Goal: Task Accomplishment & Management: Use online tool/utility

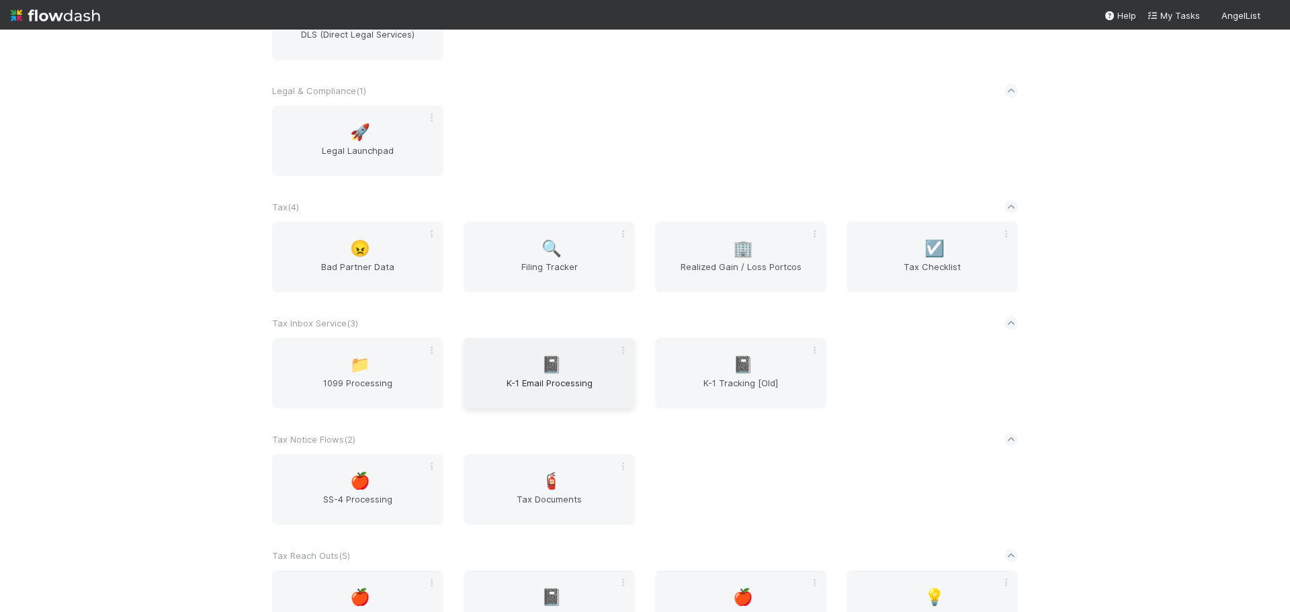
scroll to position [1371, 0]
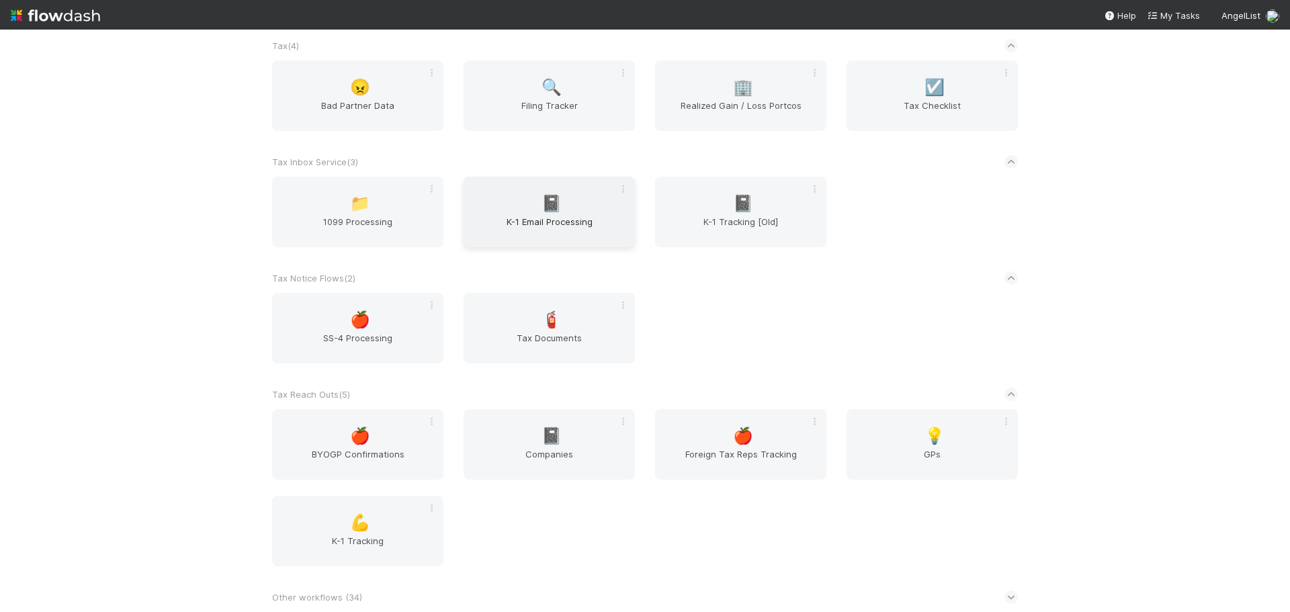
click at [571, 217] on span "K-1 Email Processing" at bounding box center [549, 228] width 161 height 27
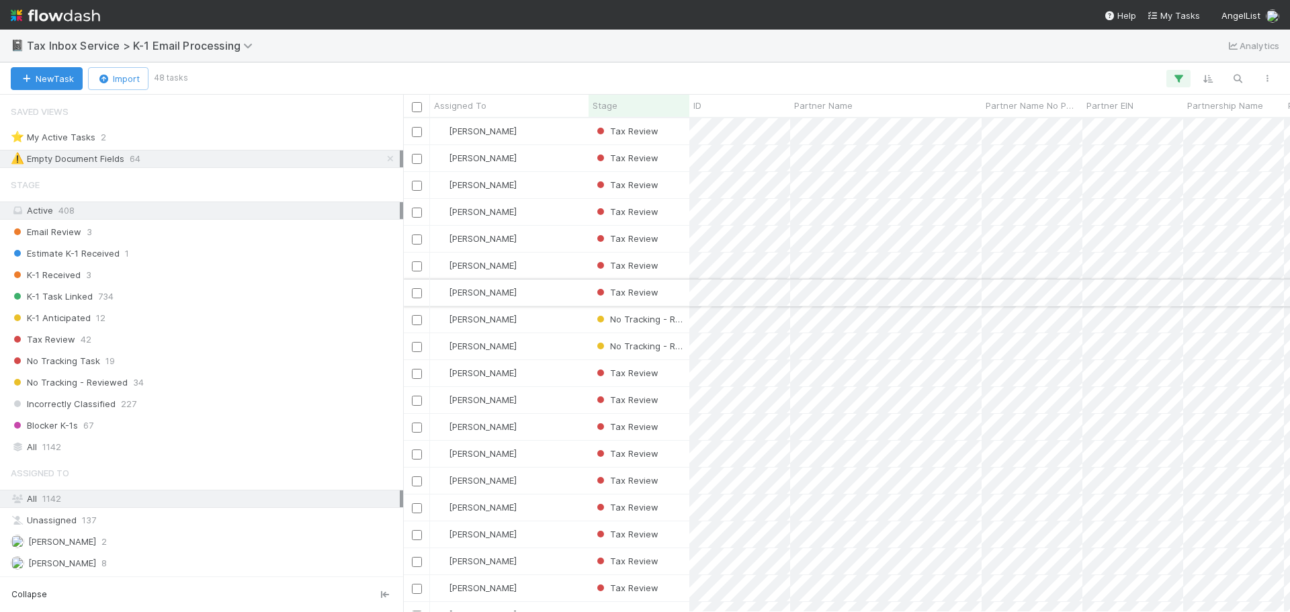
scroll to position [484, 877]
click at [159, 354] on div "No Tracking Task 19" at bounding box center [205, 361] width 389 height 17
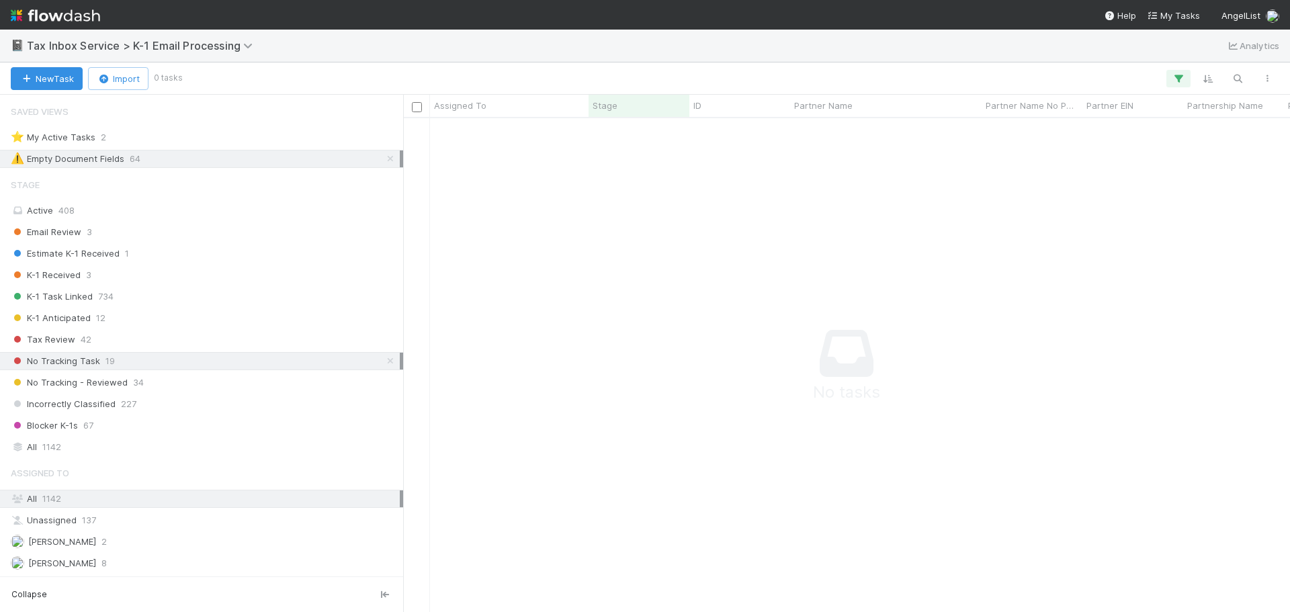
scroll to position [474, 877]
click at [384, 159] on icon at bounding box center [390, 159] width 13 height 9
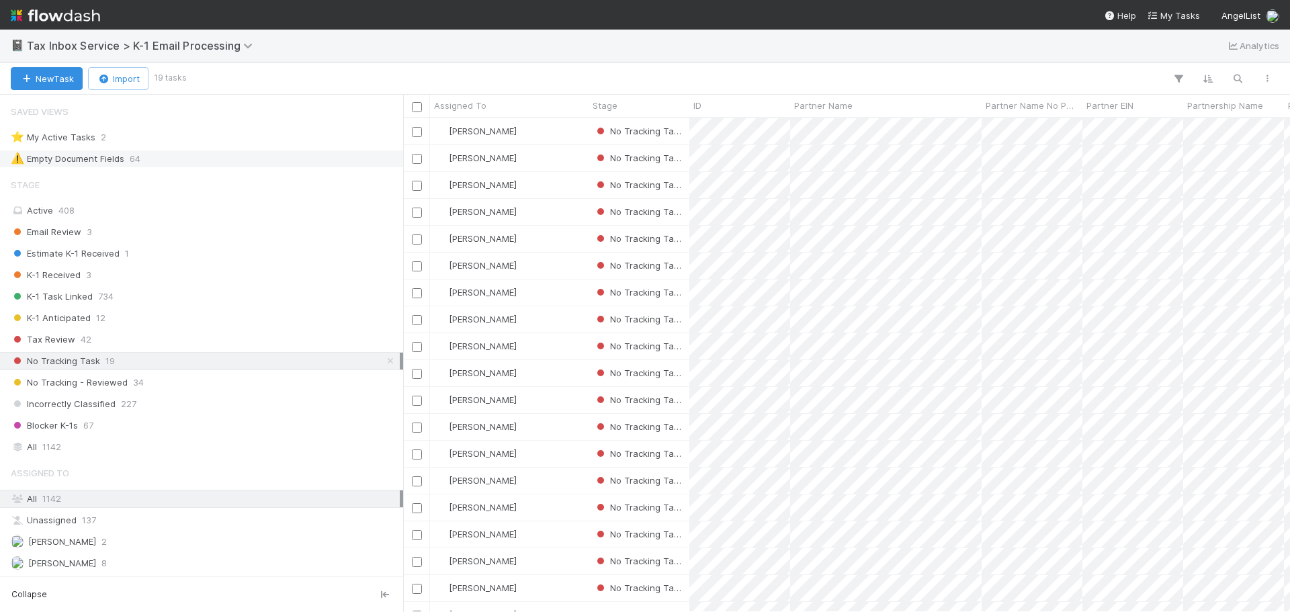
scroll to position [484, 877]
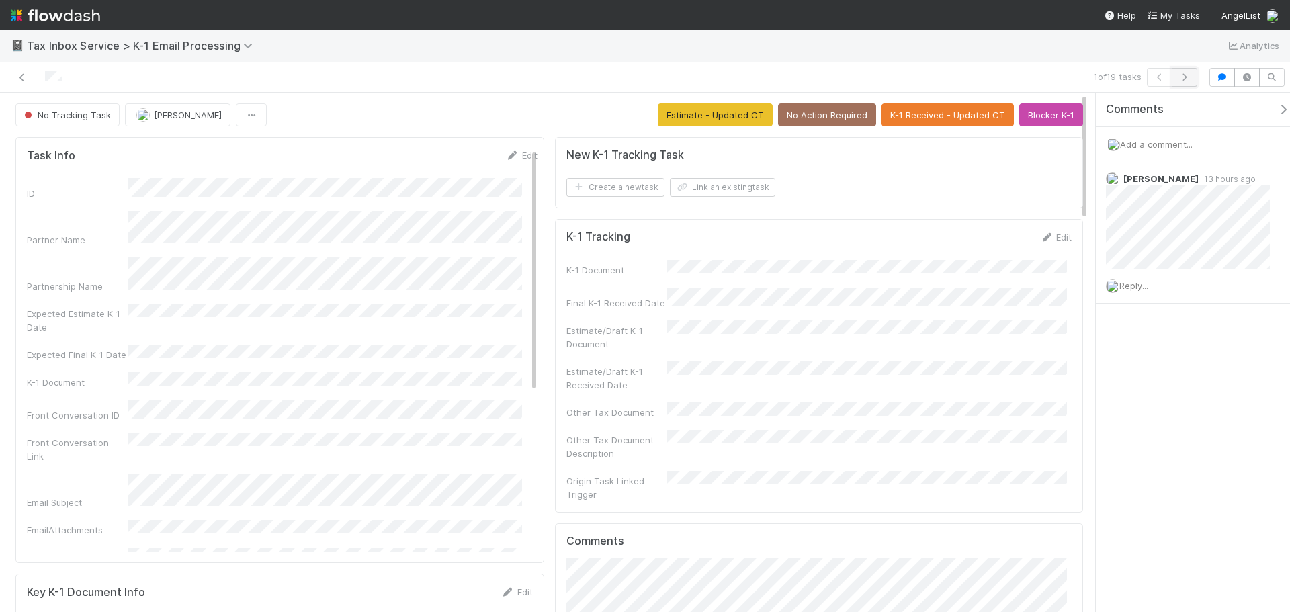
click at [1192, 77] on button "button" at bounding box center [1185, 77] width 26 height 19
click at [1188, 80] on icon "button" at bounding box center [1184, 77] width 13 height 8
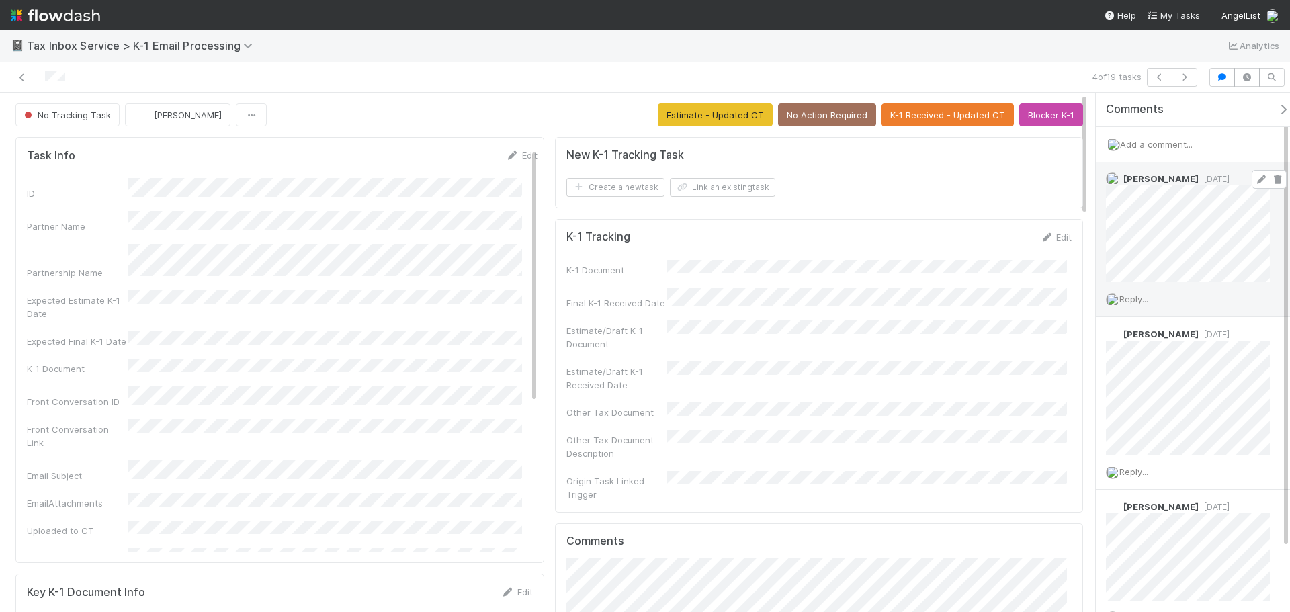
scroll to position [67, 0]
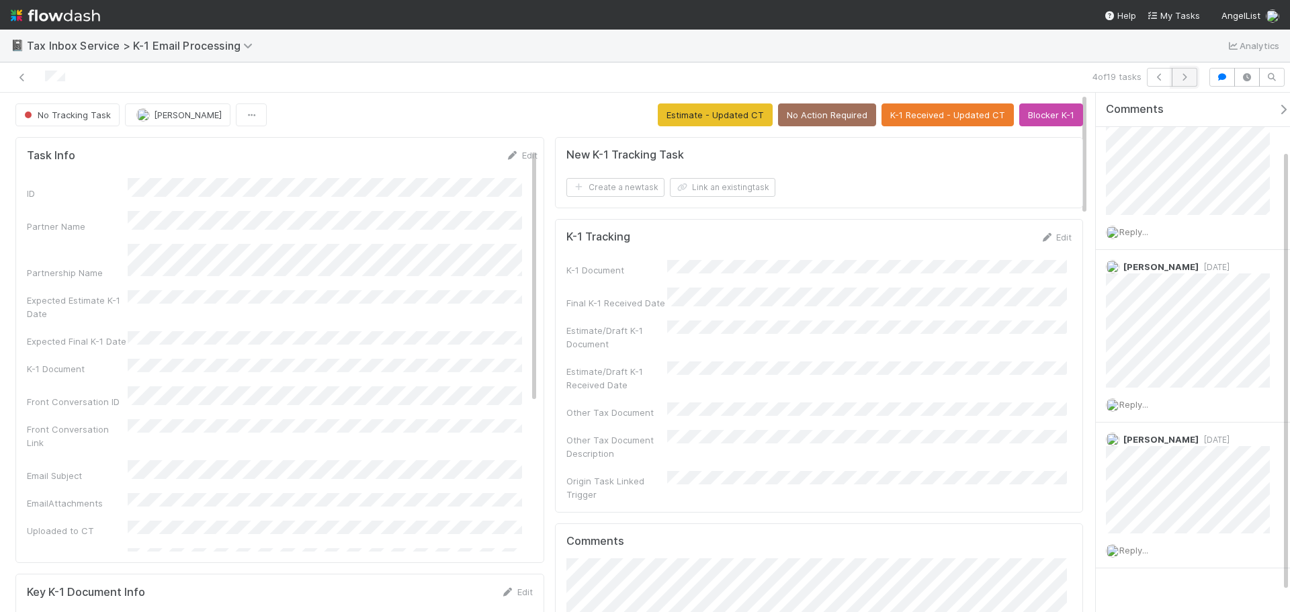
click at [1186, 73] on icon "button" at bounding box center [1184, 77] width 13 height 8
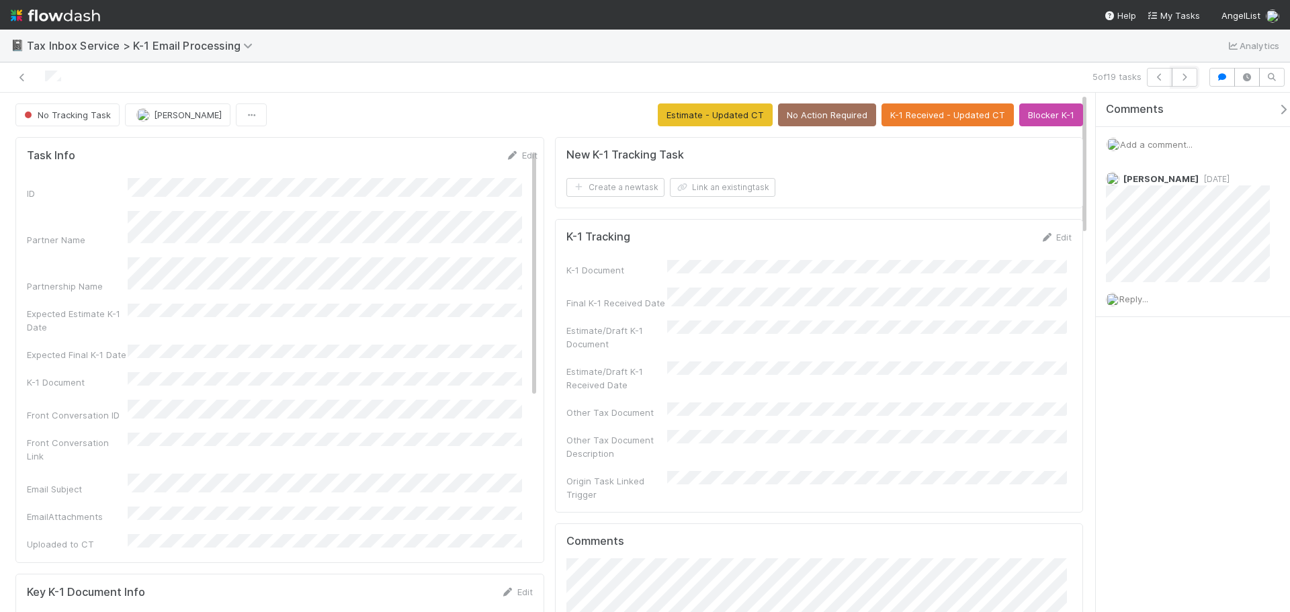
click at [1186, 73] on icon "button" at bounding box center [1184, 77] width 13 height 8
click at [1177, 74] on button "button" at bounding box center [1185, 77] width 26 height 19
click at [1181, 77] on icon "button" at bounding box center [1184, 77] width 13 height 8
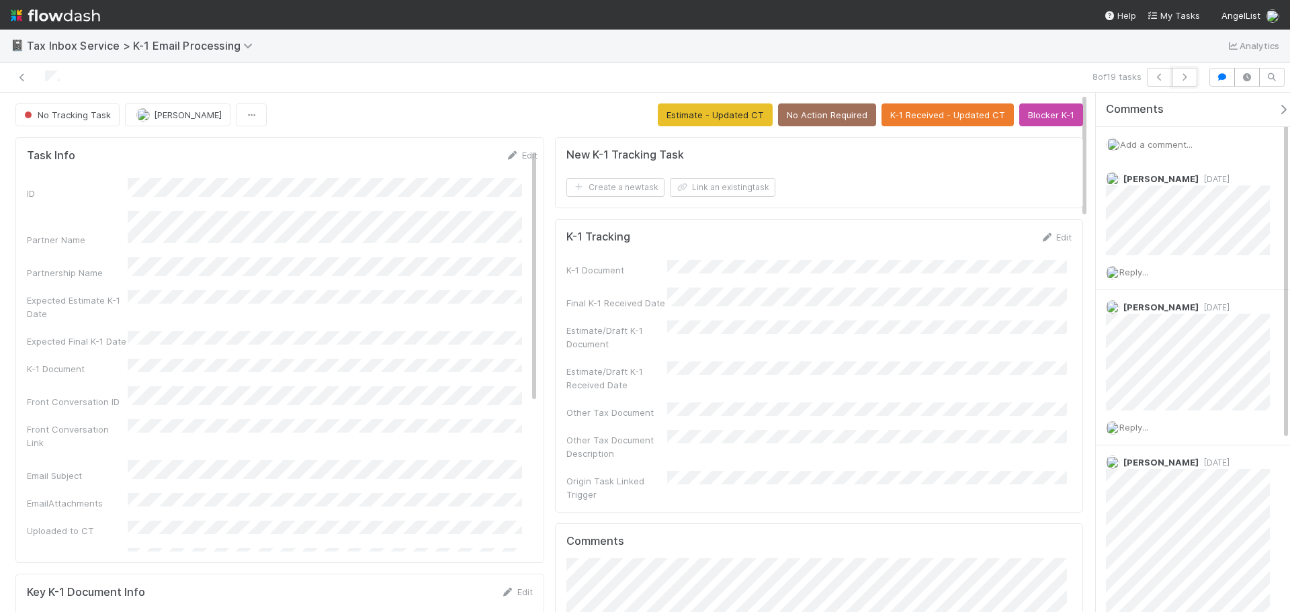
click at [1181, 77] on icon "button" at bounding box center [1184, 77] width 13 height 8
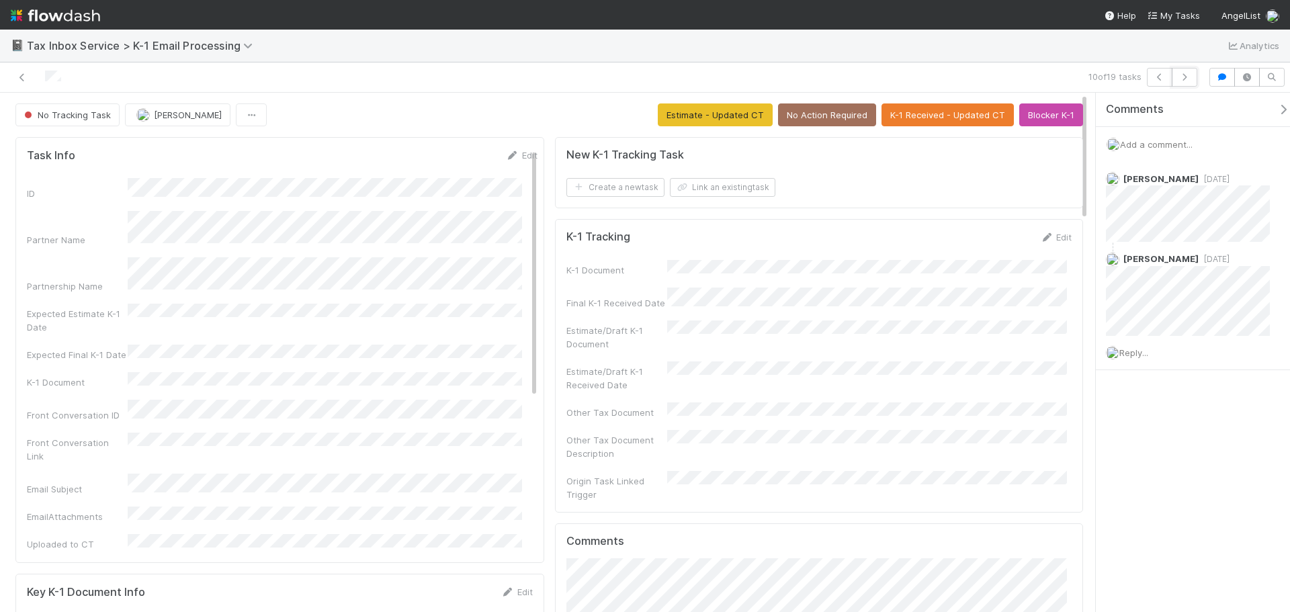
click at [1181, 77] on icon "button" at bounding box center [1184, 77] width 13 height 8
click at [1180, 81] on icon "button" at bounding box center [1184, 77] width 13 height 8
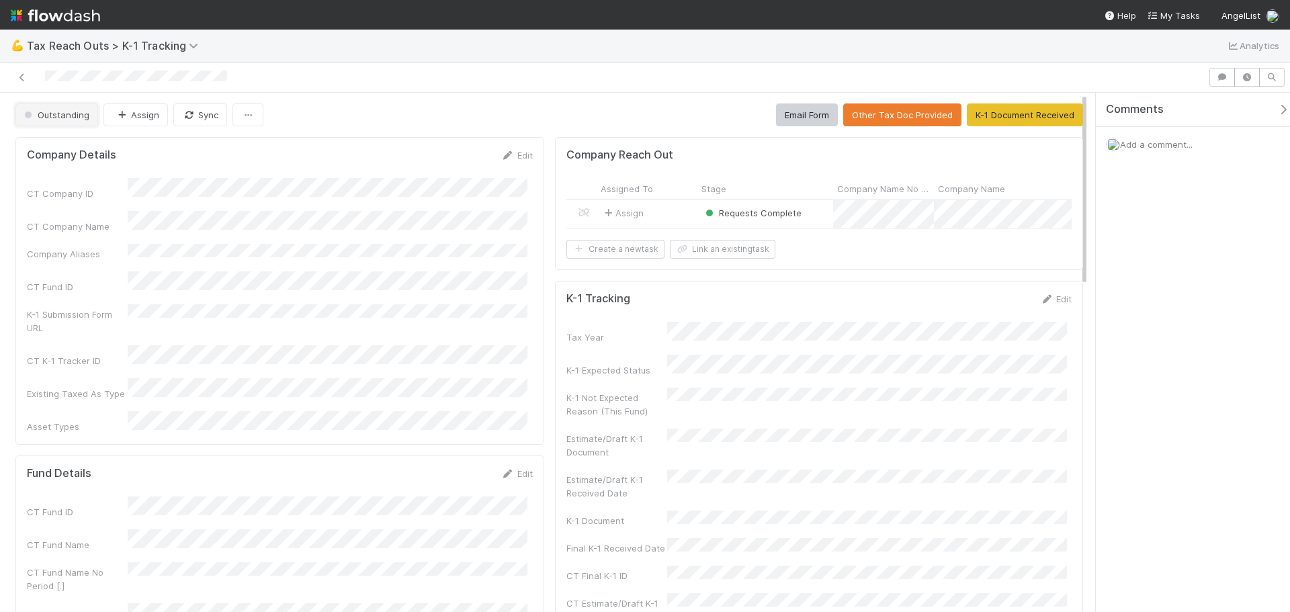
click at [75, 120] on span "Outstanding" at bounding box center [56, 115] width 68 height 11
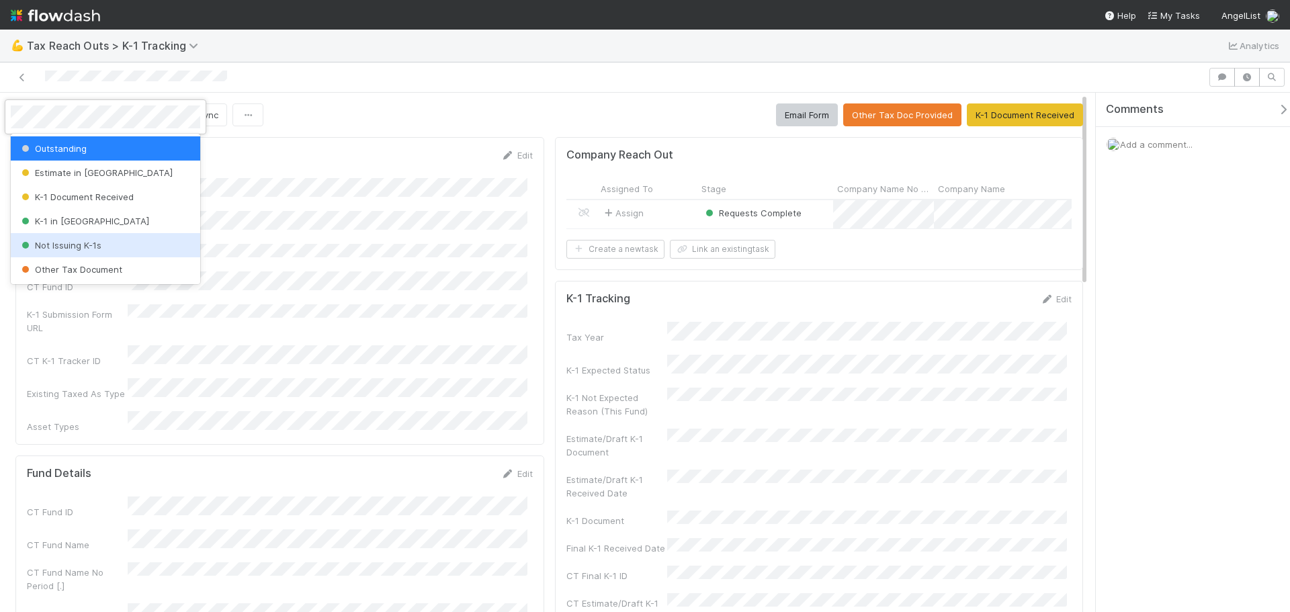
click at [103, 249] on div "Not Issuing K-1s" at bounding box center [106, 245] width 190 height 24
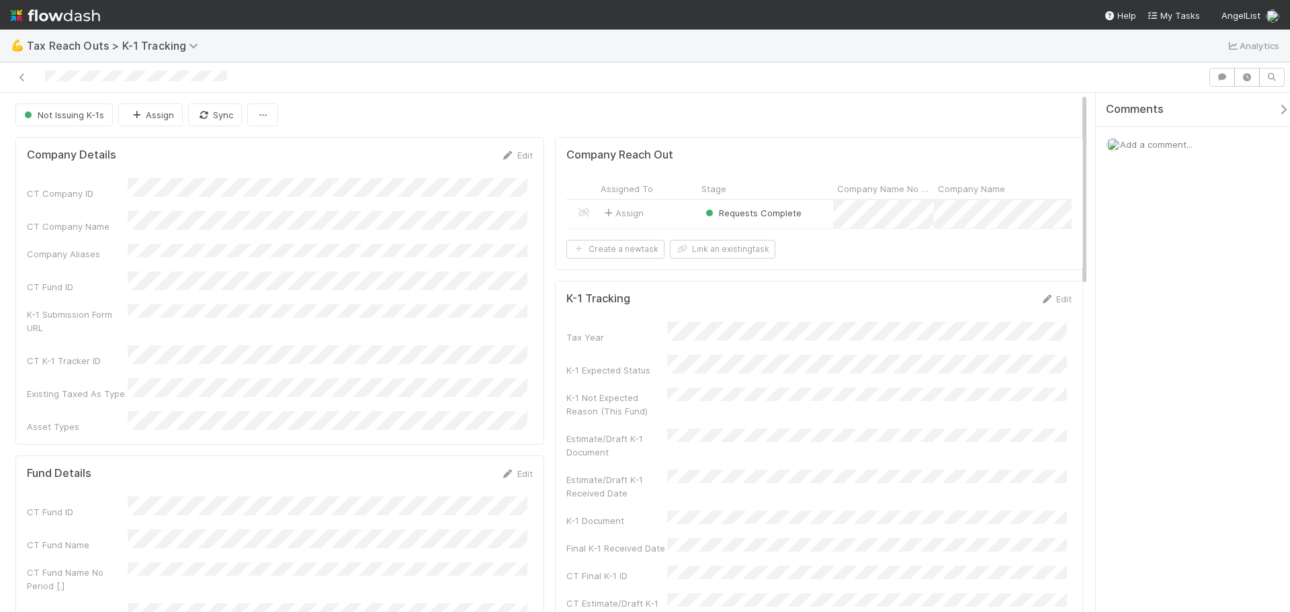
click at [1163, 139] on span "Add a comment..." at bounding box center [1156, 144] width 73 height 11
click at [1163, 376] on button "Add Comment" at bounding box center [1157, 383] width 78 height 23
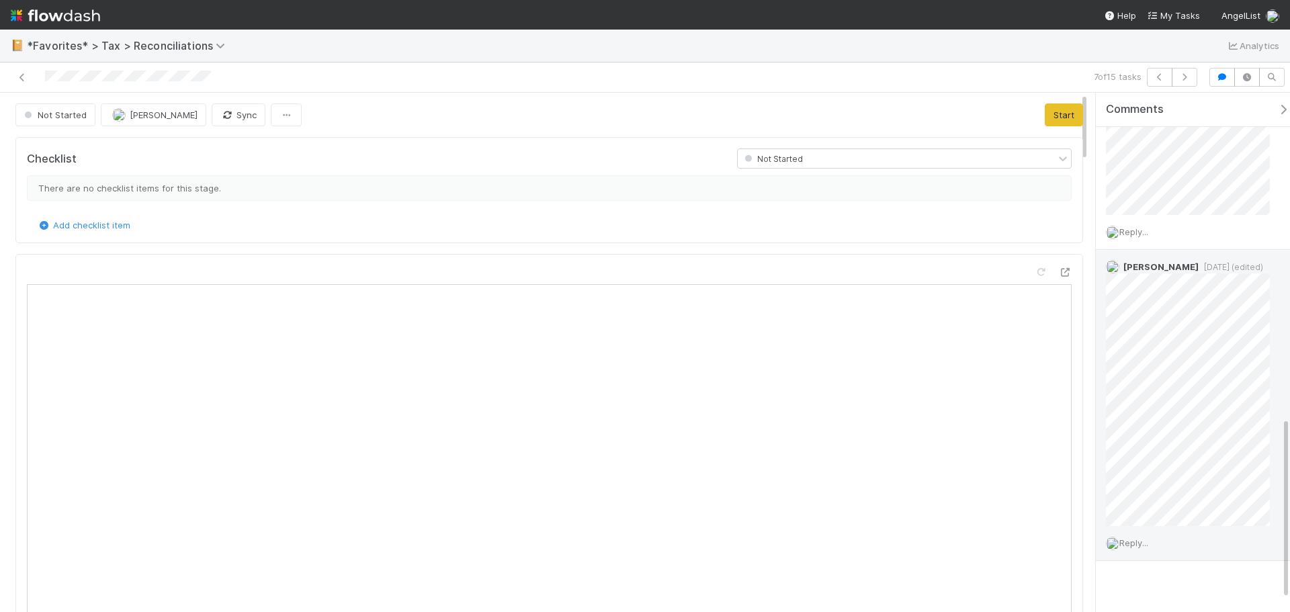
scroll to position [964, 0]
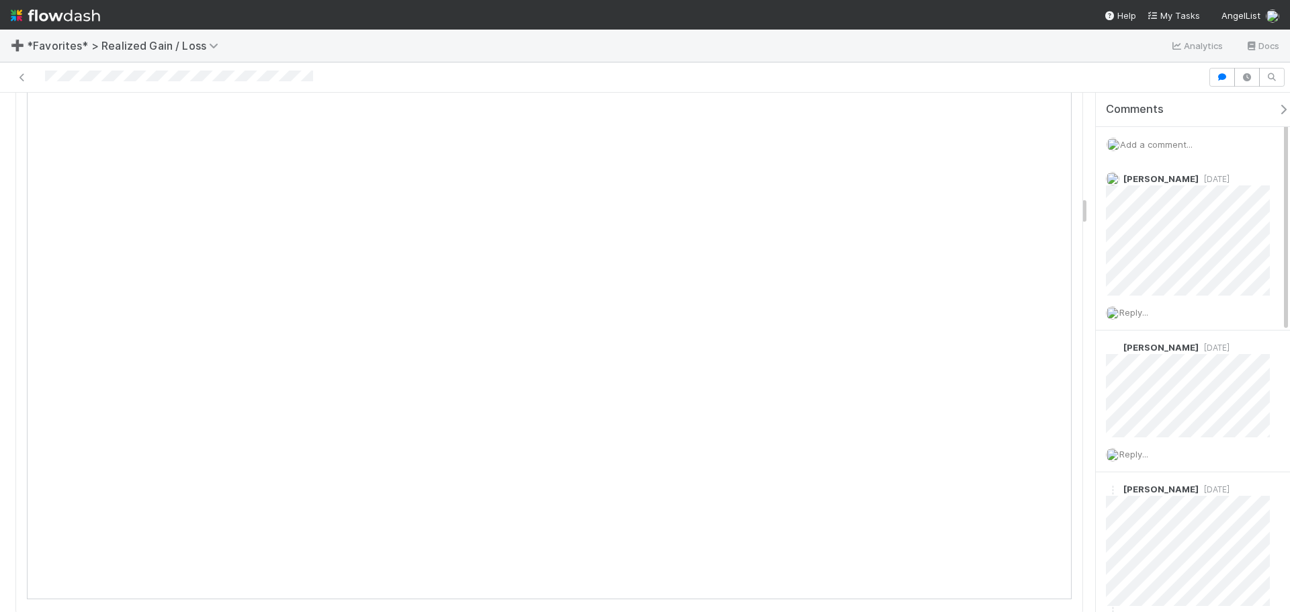
scroll to position [1277, 0]
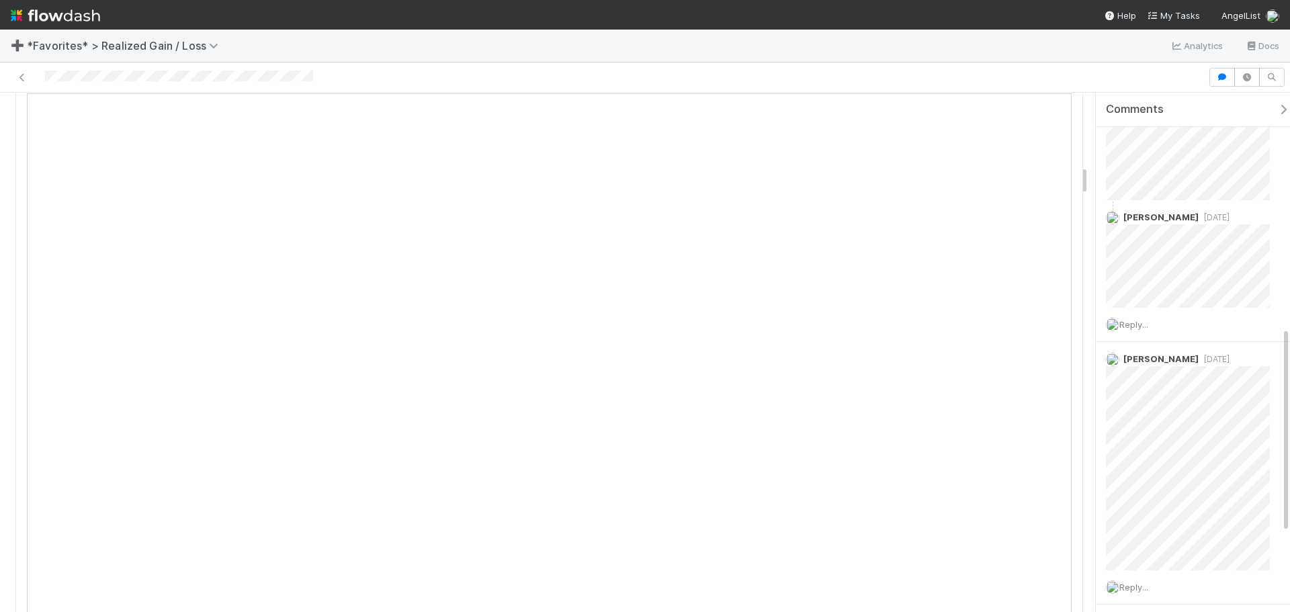
scroll to position [1344, 0]
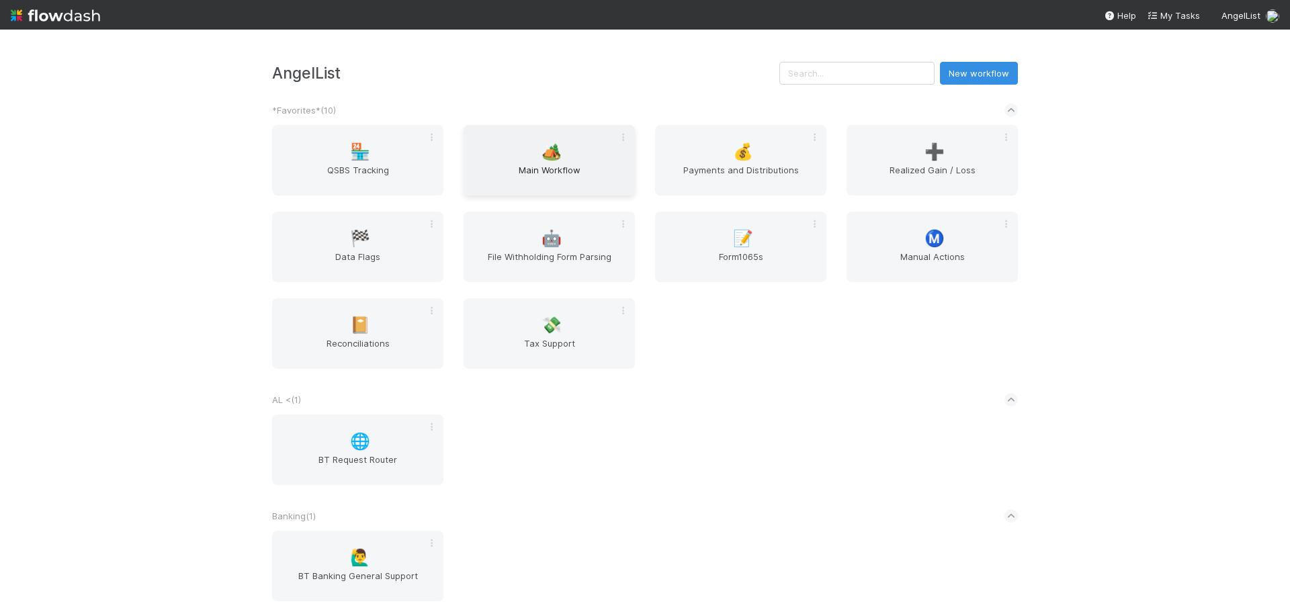
click at [564, 178] on span "Main Workflow" at bounding box center [549, 176] width 161 height 27
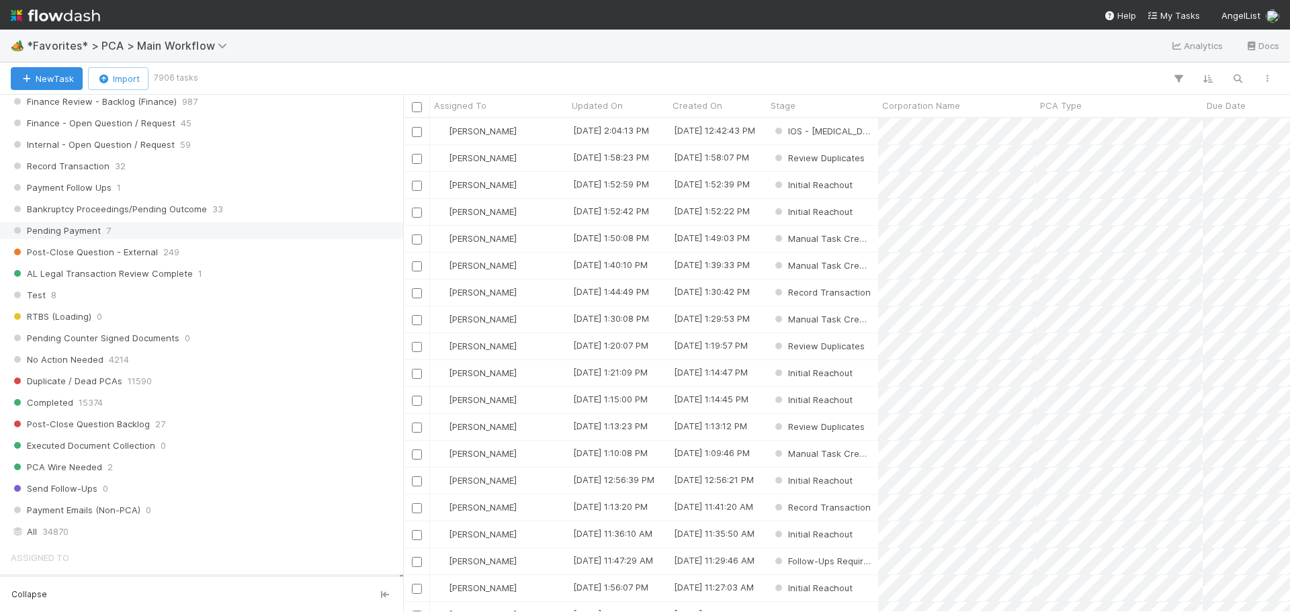
scroll to position [1344, 0]
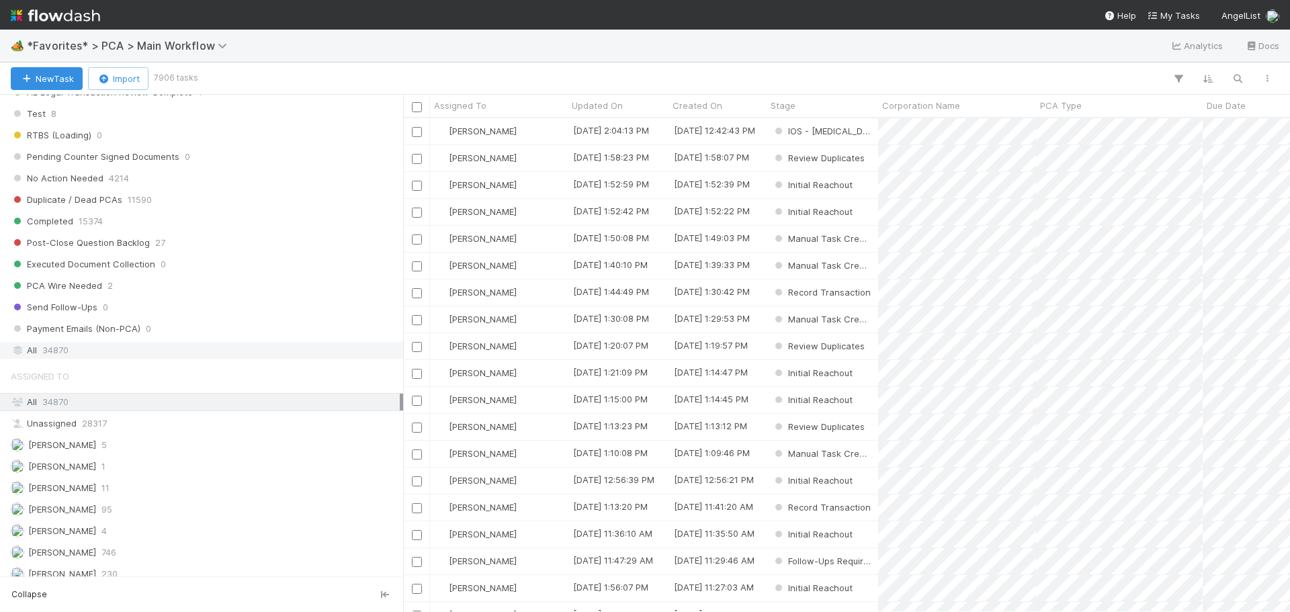
click at [80, 359] on div "All 34870" at bounding box center [201, 350] width 403 height 18
click at [1241, 71] on button "button" at bounding box center [1238, 78] width 24 height 17
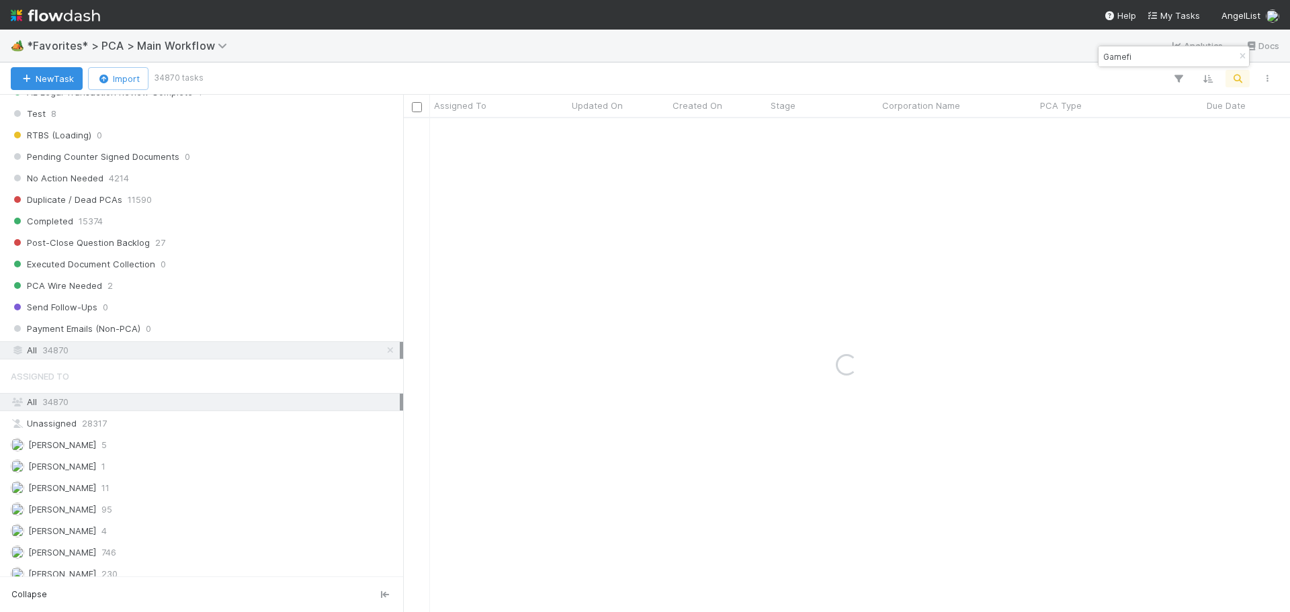
type input "Gamefi"
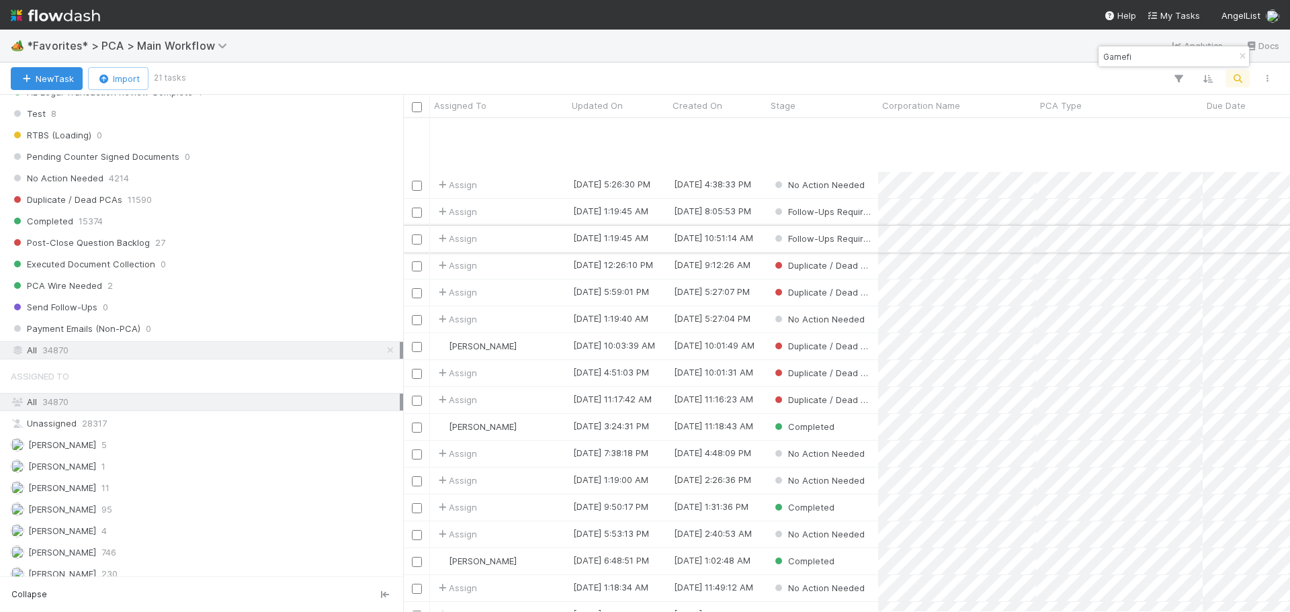
scroll to position [81, 0]
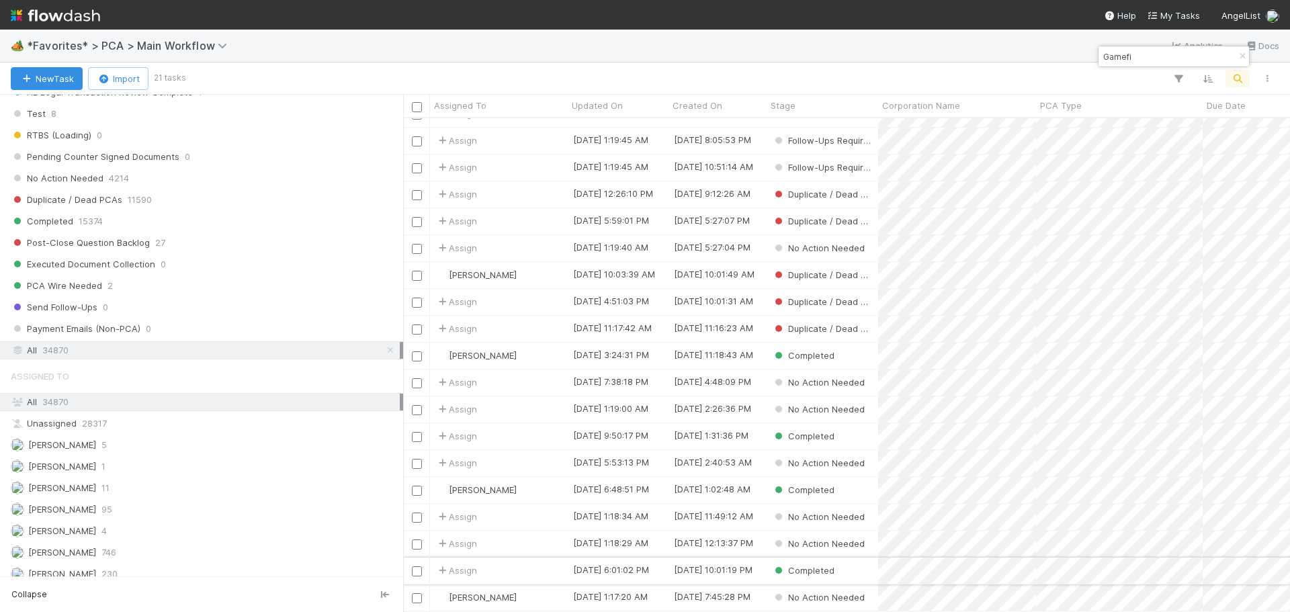
click at [557, 563] on div "Assign" at bounding box center [499, 571] width 138 height 26
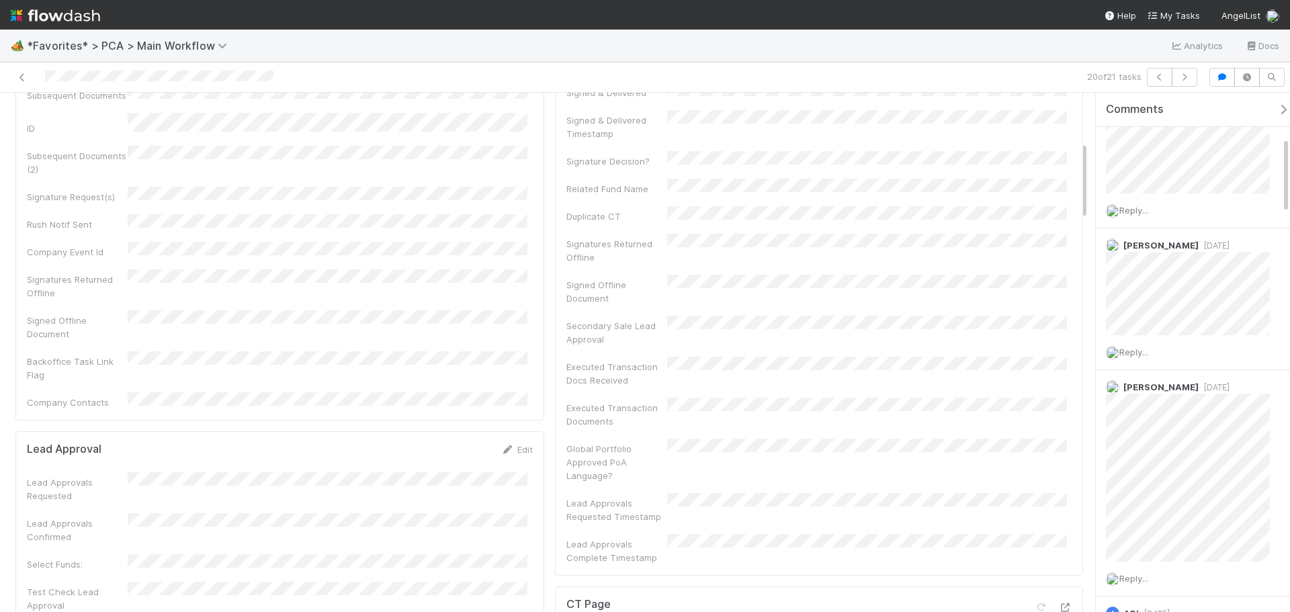
scroll to position [202, 0]
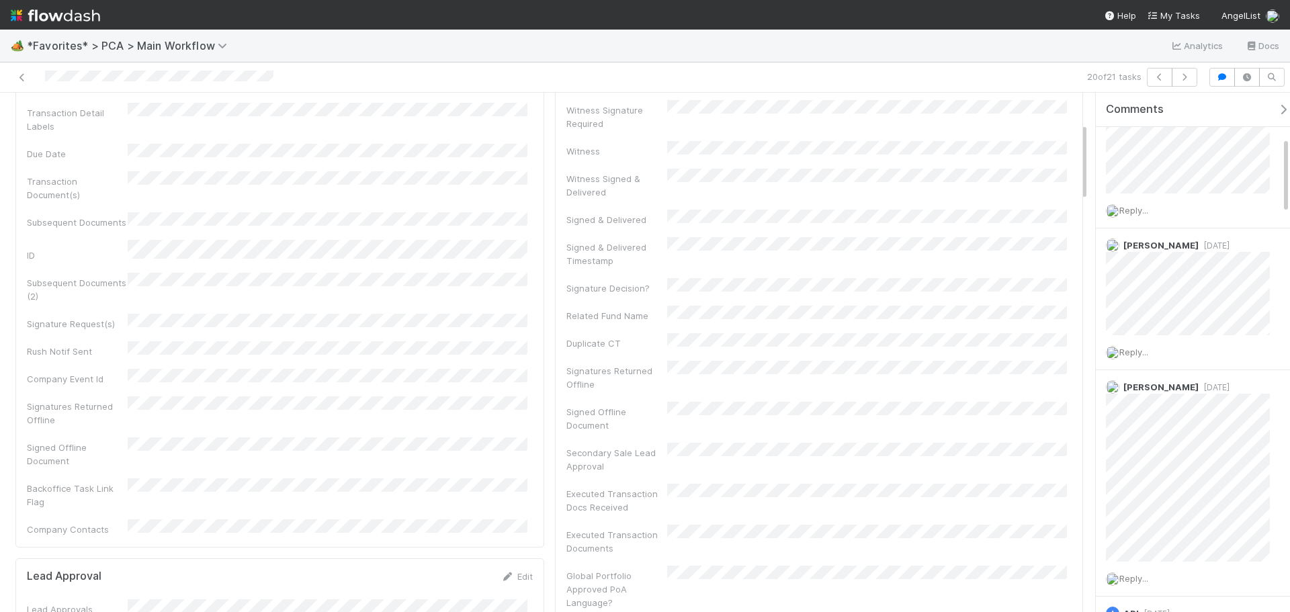
click at [24, 84] on div at bounding box center [306, 77] width 602 height 19
click at [13, 67] on div "20 of 21 tasks" at bounding box center [645, 78] width 1290 height 30
click at [17, 71] on link at bounding box center [21, 77] width 13 height 13
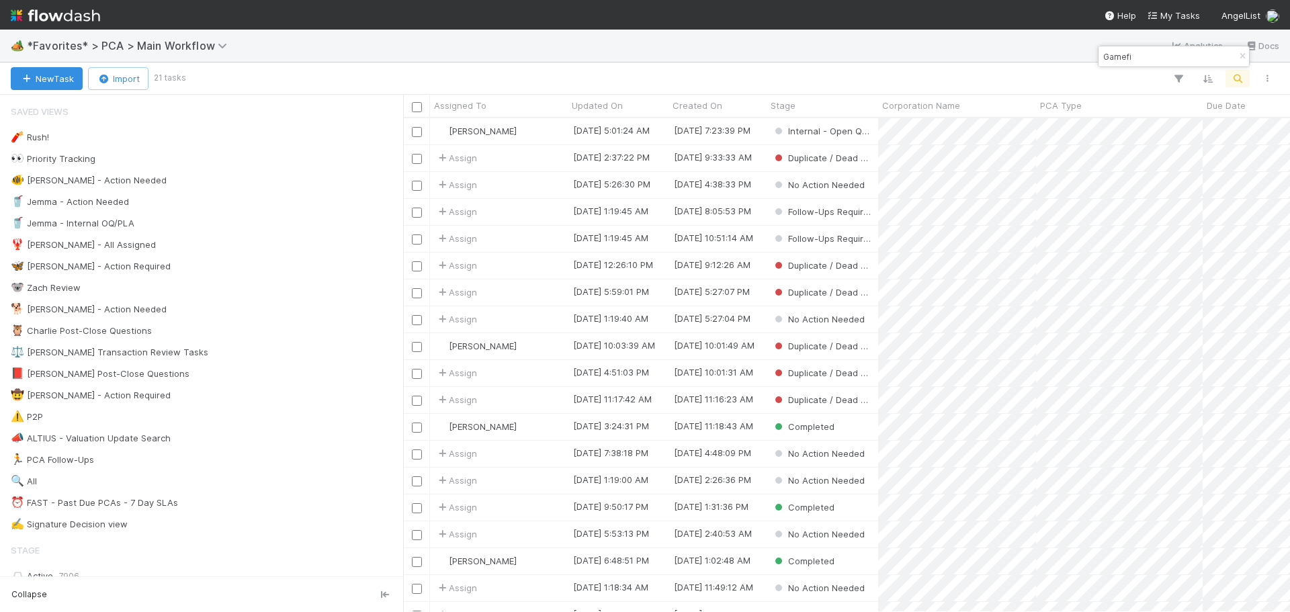
scroll to position [484, 877]
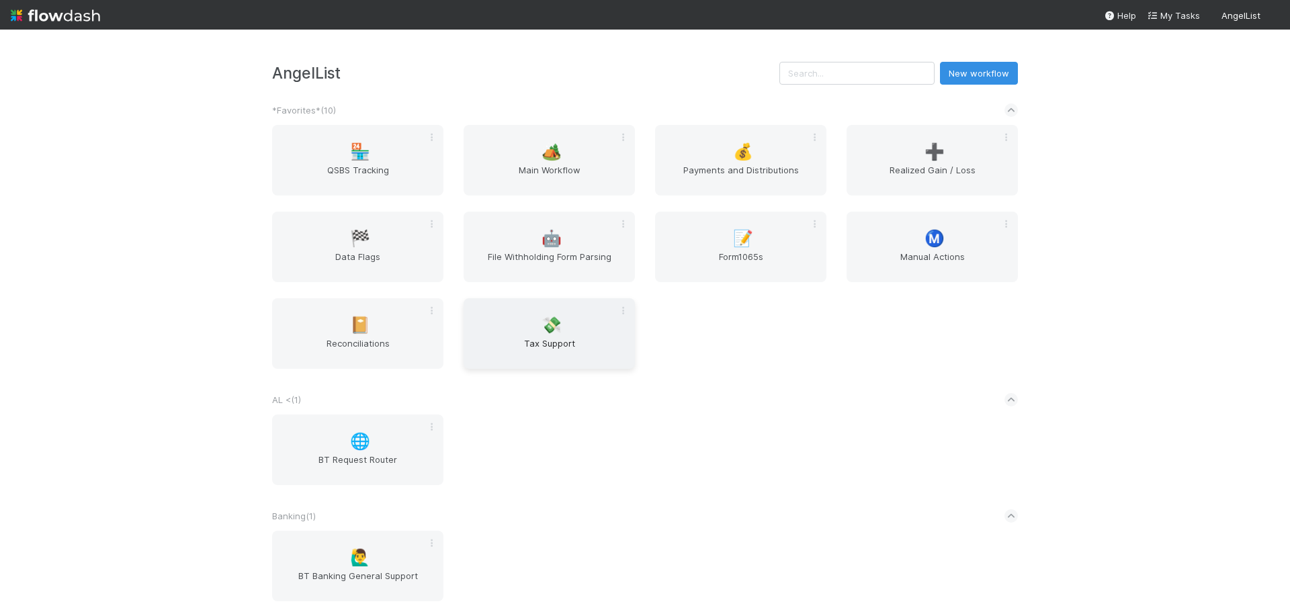
click at [511, 336] on div "💸 Tax Support" at bounding box center [549, 333] width 171 height 71
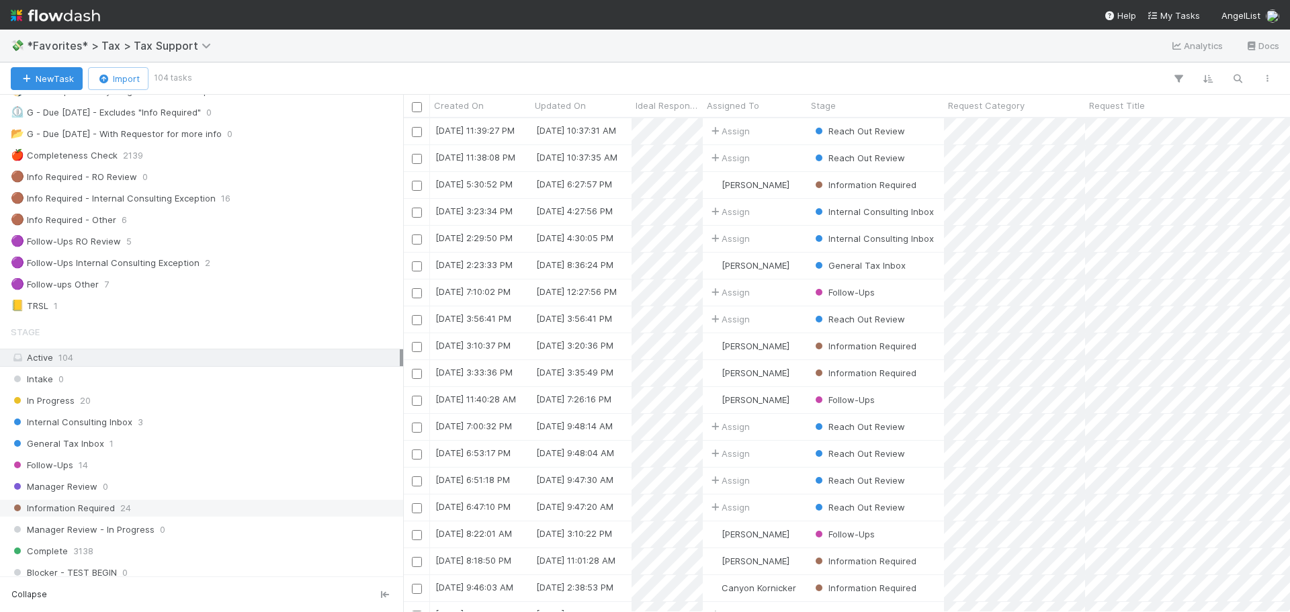
scroll to position [67, 0]
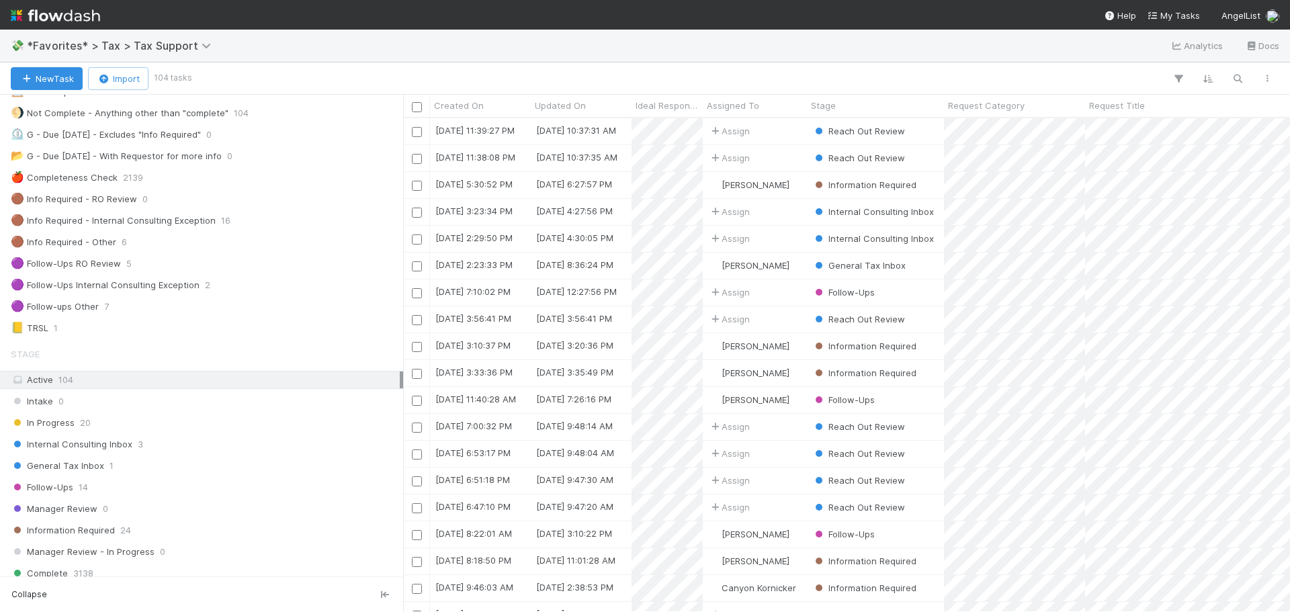
click at [231, 456] on div "Stage Active 104 Intake 0 In Progress 20 Internal Consulting Inbox 3 General Ta…" at bounding box center [201, 505] width 403 height 328
click at [233, 461] on div "General Tax Inbox 1" at bounding box center [205, 466] width 389 height 17
click at [125, 468] on div "General Tax Inbox 1" at bounding box center [205, 466] width 389 height 17
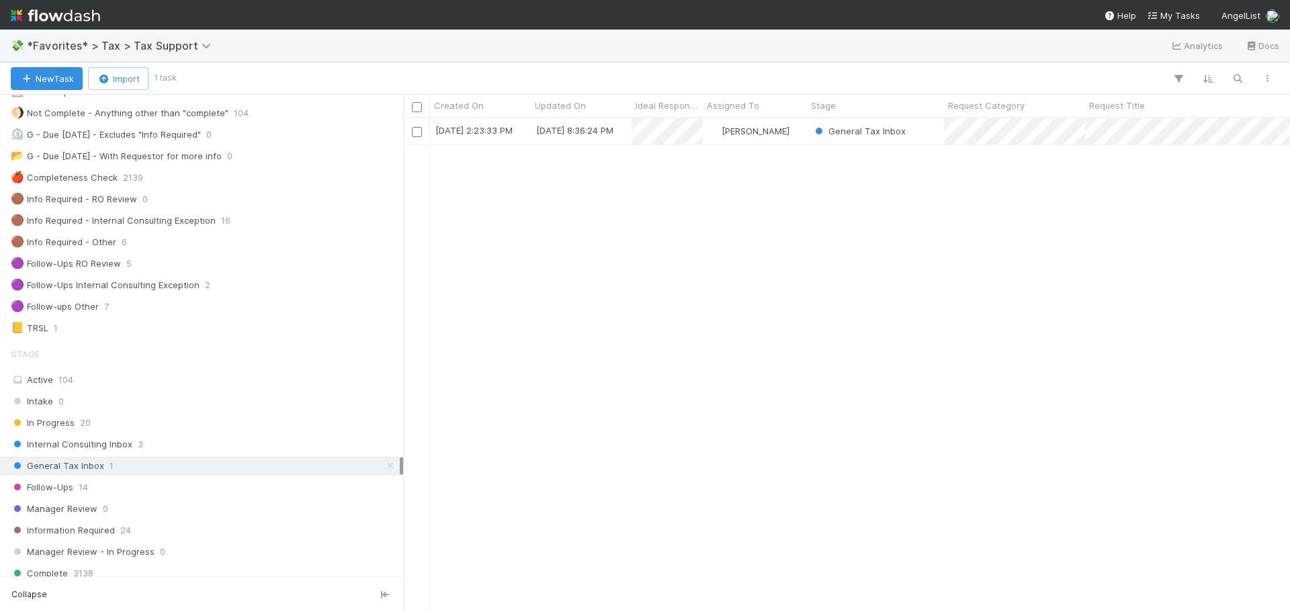
scroll to position [484, 877]
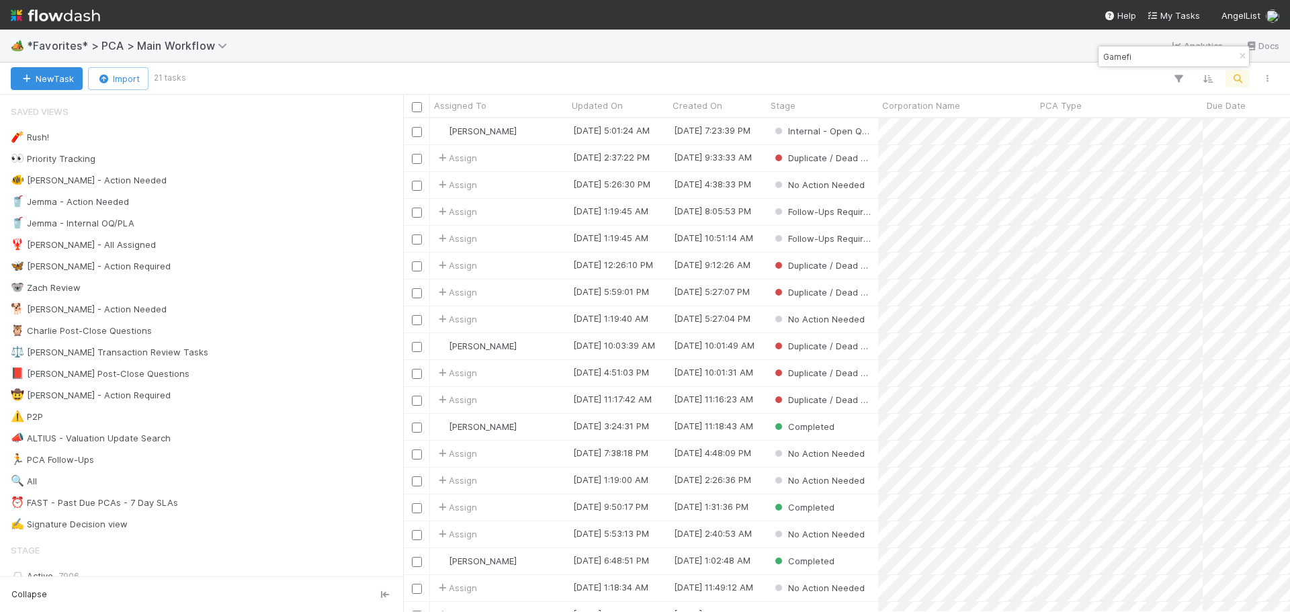
scroll to position [484, 877]
drag, startPoint x: 1149, startPoint y: 53, endPoint x: 1091, endPoint y: 55, distance: 58.5
click at [1091, 55] on body "🏕️ *Favorites* > PCA > Main Workflow Analytics Docs New Task Import 21 tasks As…" at bounding box center [645, 306] width 1290 height 612
drag, startPoint x: 1091, startPoint y: 55, endPoint x: 1138, endPoint y: 64, distance: 48.5
click at [1100, 55] on body "🏕️ *Favorites* > PCA > Main Workflow Analytics Docs New Task Import 21 tasks As…" at bounding box center [645, 306] width 1290 height 612
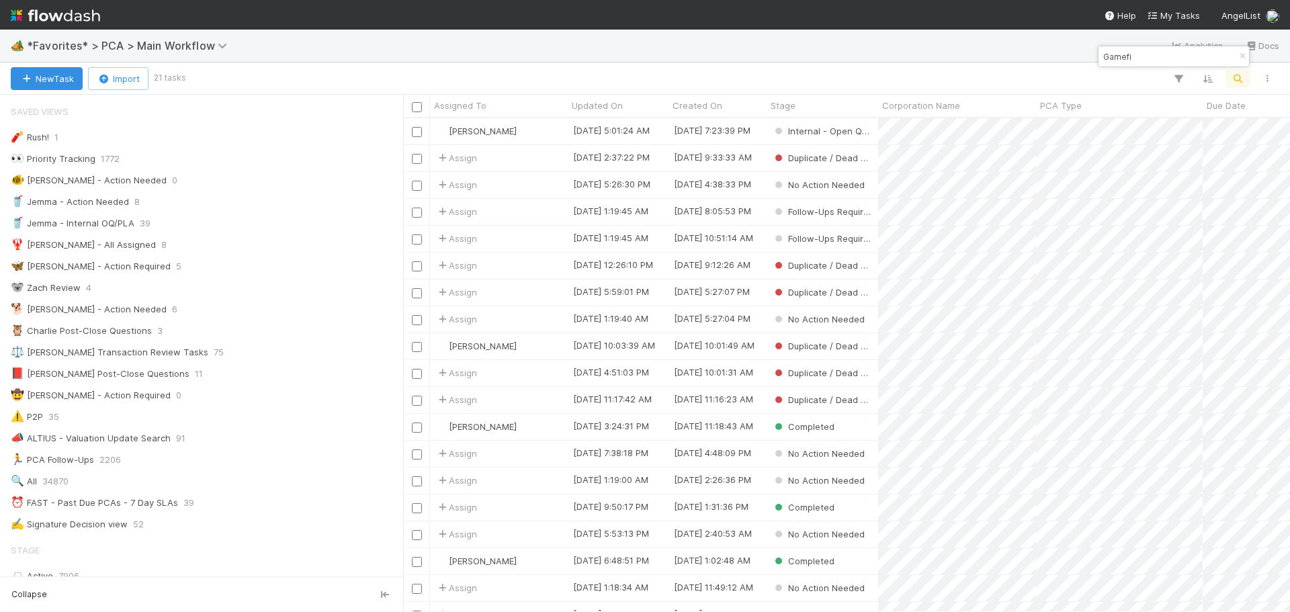
click at [1128, 54] on input "Gamefi" at bounding box center [1168, 56] width 134 height 16
drag, startPoint x: 1138, startPoint y: 56, endPoint x: 1115, endPoint y: 53, distance: 23.1
click at [1115, 53] on input "Gamefi" at bounding box center [1168, 56] width 134 height 16
type input "G"
paste input "Fullfill, Inc."
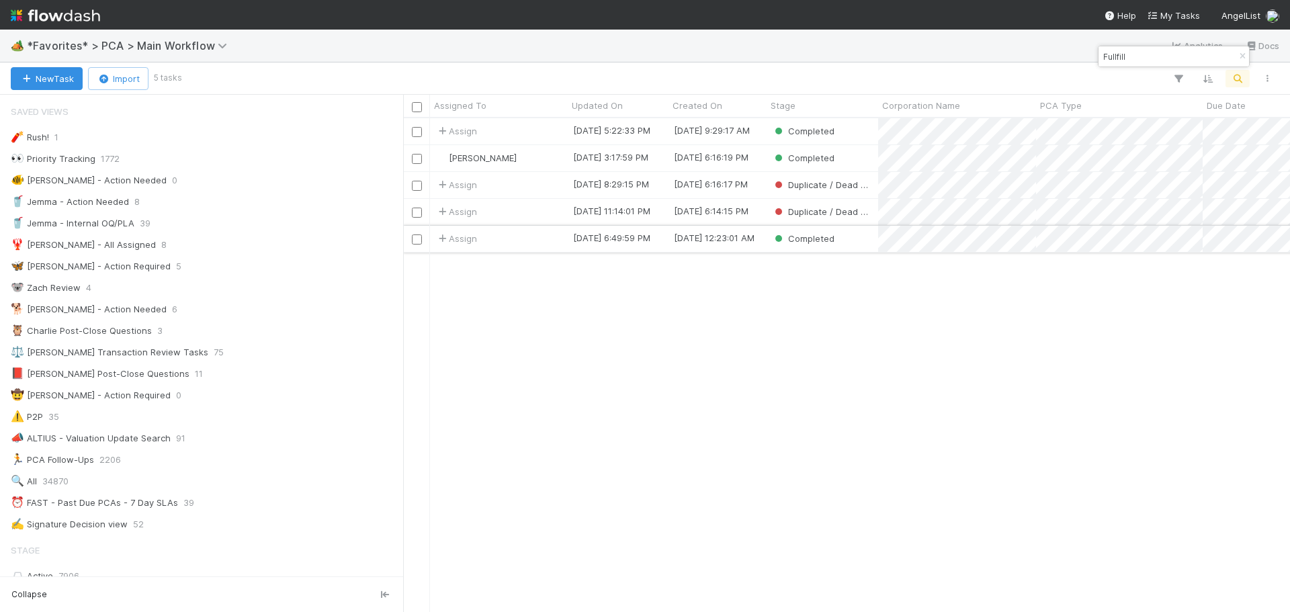
type input "Fullfill"
click at [862, 247] on div "Completed" at bounding box center [823, 239] width 112 height 26
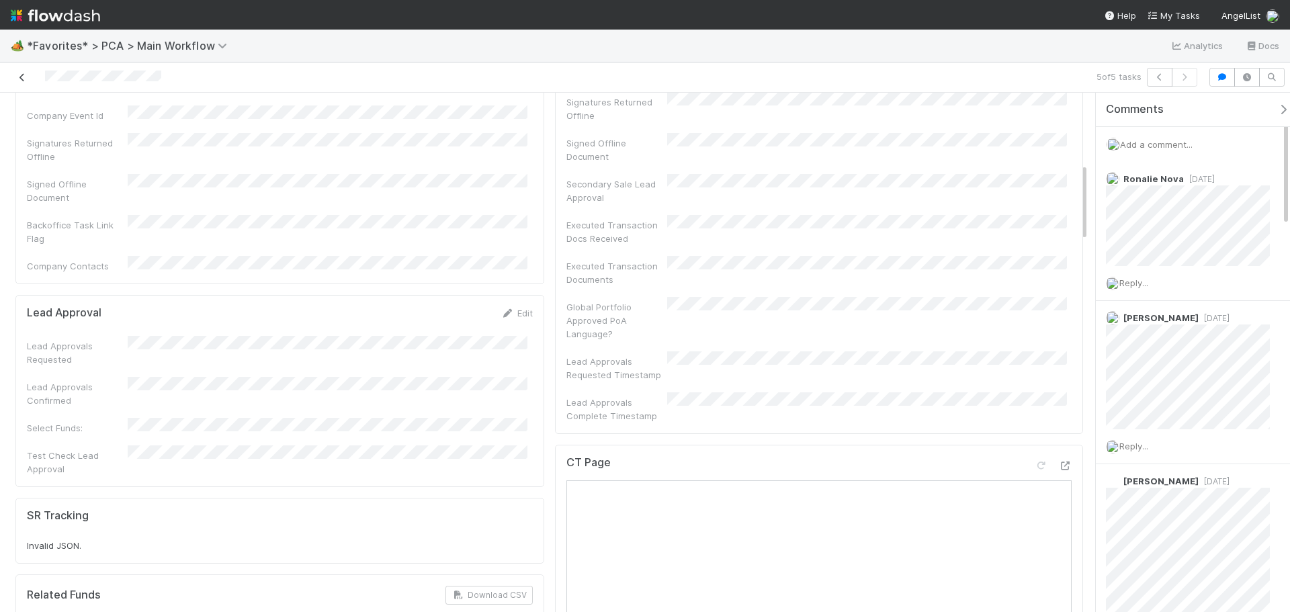
click at [19, 78] on icon at bounding box center [21, 77] width 13 height 9
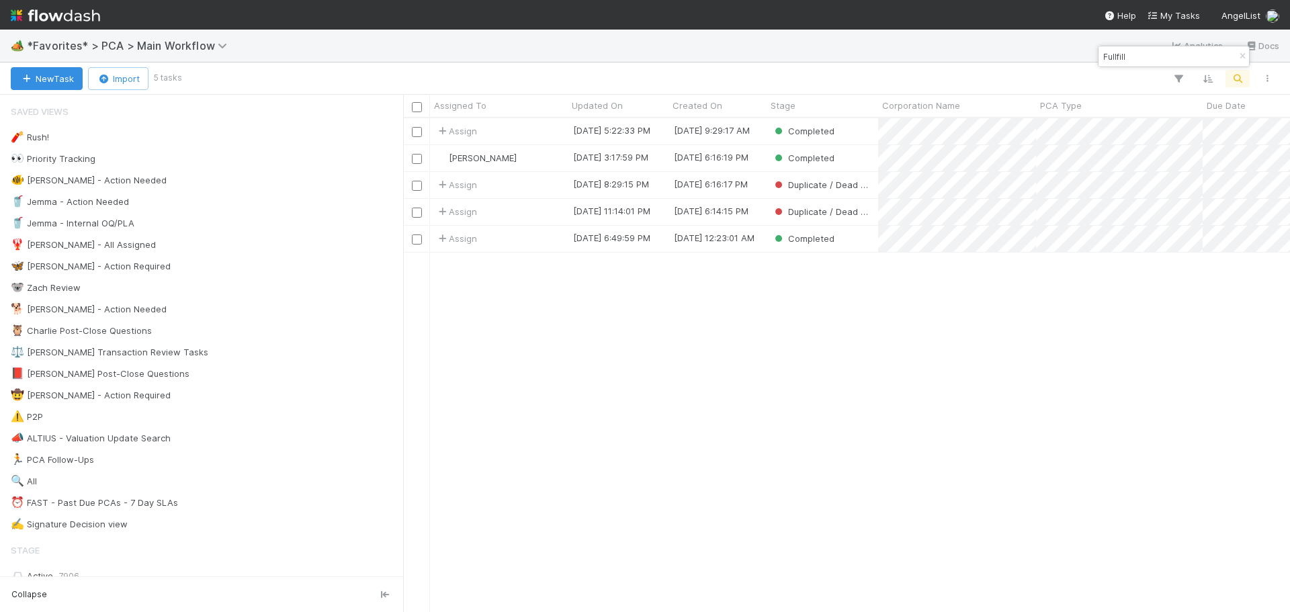
scroll to position [484, 877]
drag, startPoint x: 1153, startPoint y: 55, endPoint x: 1103, endPoint y: 53, distance: 50.4
click at [1103, 53] on input "Fullfill" at bounding box center [1168, 56] width 134 height 16
paste input "https://flowdash.internal.angellist.com/workflows/BmIppY/tasks/p7sdzvKO"
type input "https://flowdash.internal.angellist.com/workflows/BmIppY/tasks/p7sdzvKO"
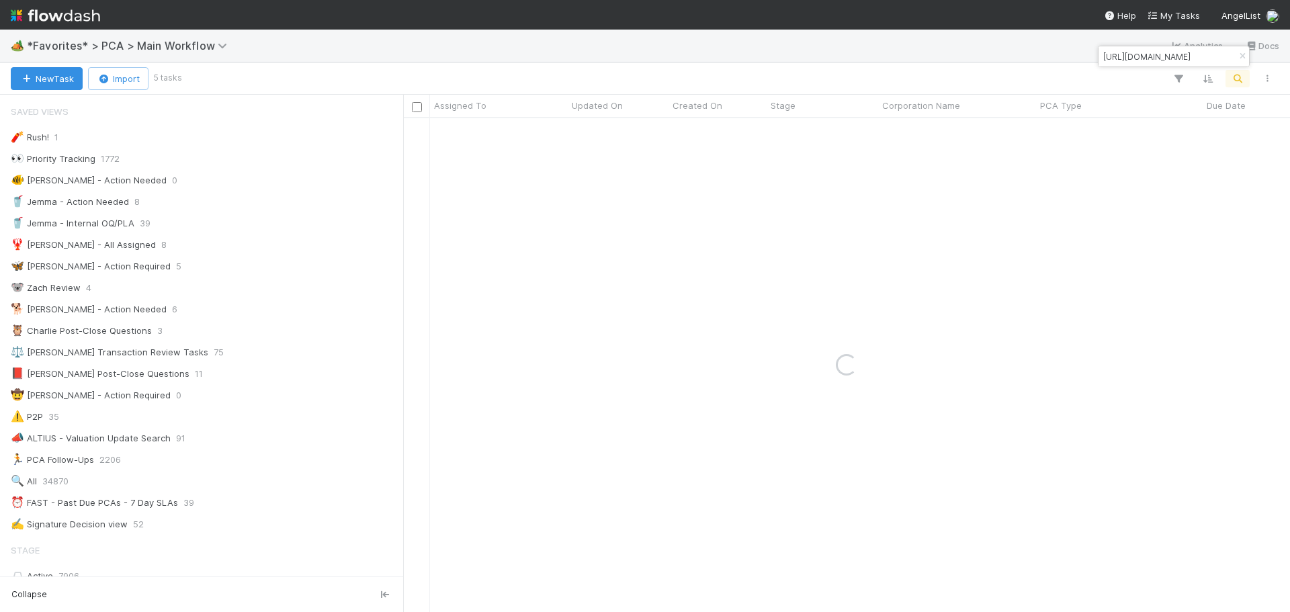
scroll to position [0, 0]
drag, startPoint x: 1214, startPoint y: 58, endPoint x: 1104, endPoint y: 53, distance: 109.7
click at [1104, 53] on input "https://flowdash.internal.angellist.com/workflows/BmIppY/tasks/p7sdzvKO" at bounding box center [1168, 56] width 134 height 16
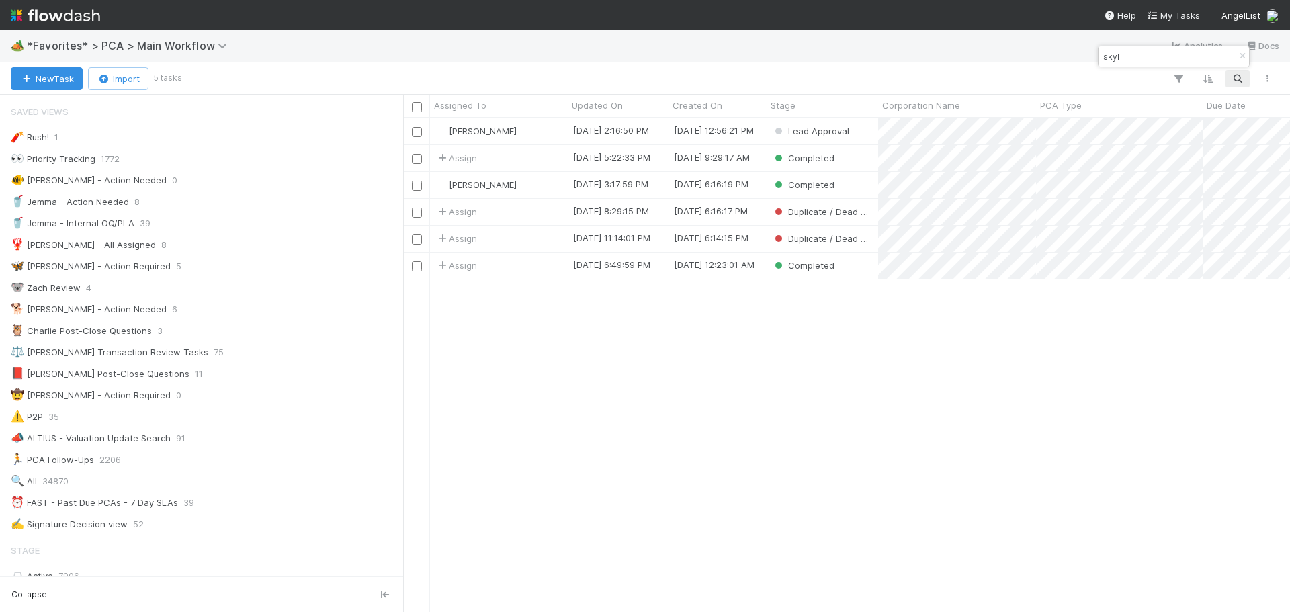
scroll to position [484, 877]
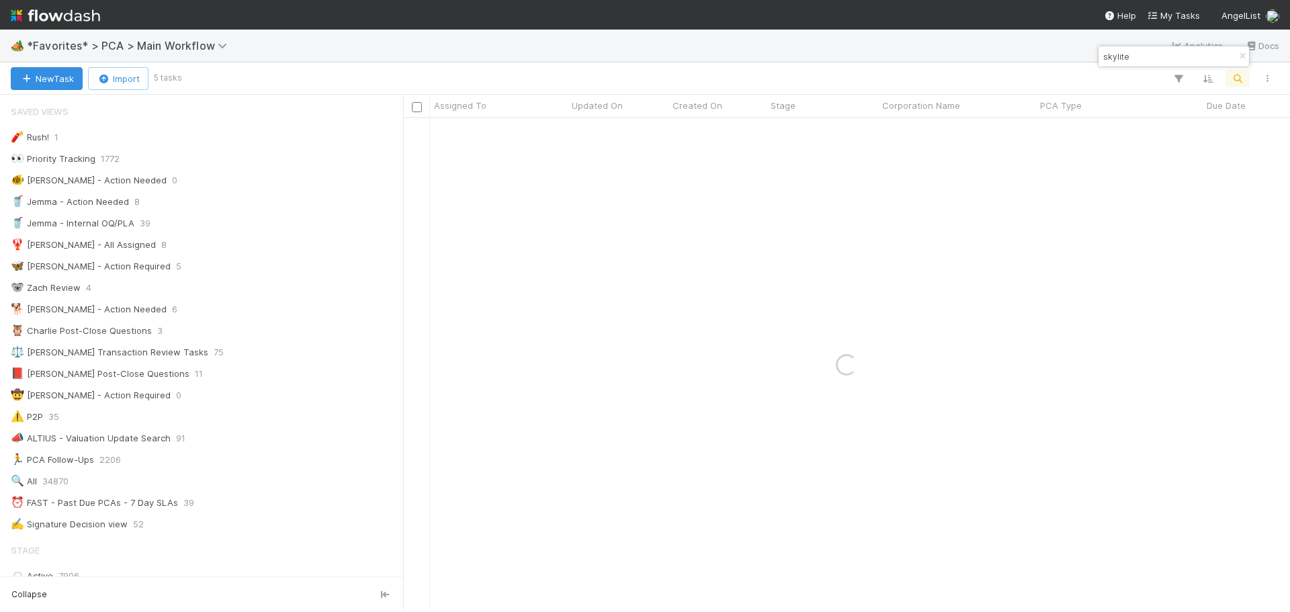
drag, startPoint x: 1172, startPoint y: 48, endPoint x: 1126, endPoint y: 54, distance: 46.9
click at [1120, 54] on div "skylite" at bounding box center [1174, 56] width 151 height 20
drag, startPoint x: 1132, startPoint y: 54, endPoint x: 1118, endPoint y: 56, distance: 14.2
click at [1118, 56] on input "skylite" at bounding box center [1168, 56] width 134 height 16
type input "skylyte"
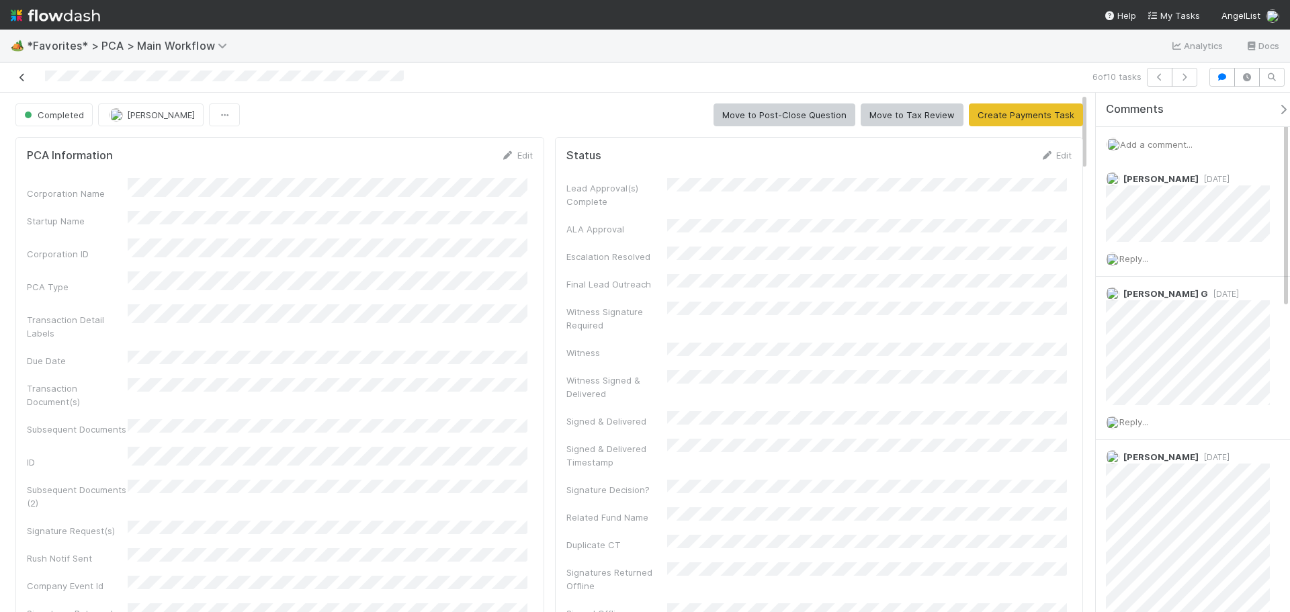
click at [20, 81] on icon at bounding box center [21, 77] width 13 height 9
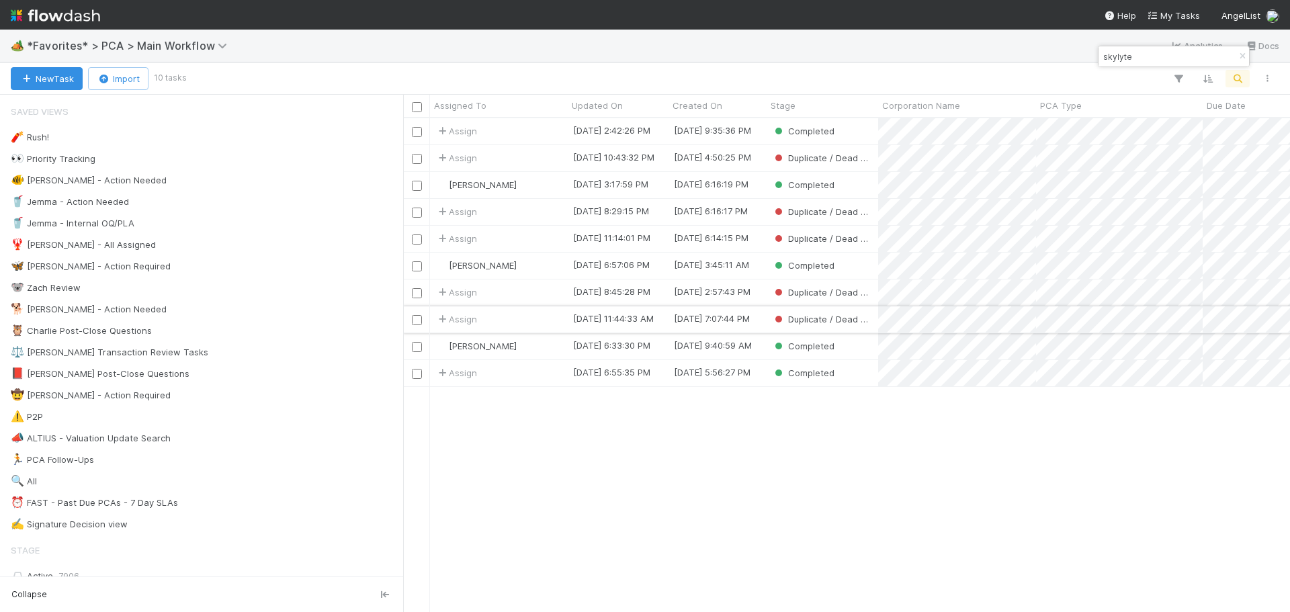
scroll to position [484, 877]
drag, startPoint x: 1139, startPoint y: 60, endPoint x: 1097, endPoint y: 56, distance: 41.9
click at [1097, 56] on body "🏕️ *Favorites* > PCA > Main Workflow Analytics Docs New Task Import 10 tasks As…" at bounding box center [645, 306] width 1290 height 612
drag, startPoint x: 1132, startPoint y: 57, endPoint x: 1100, endPoint y: 56, distance: 32.9
click at [1100, 56] on div "skylyte" at bounding box center [1167, 56] width 136 height 16
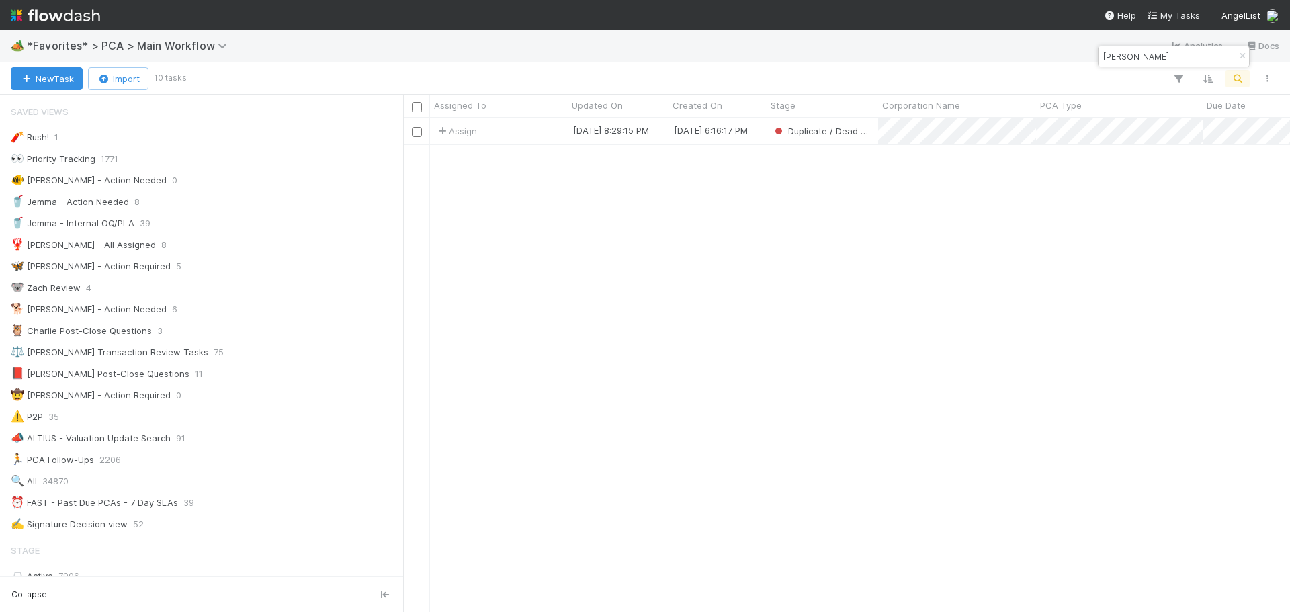
type input "wharton"
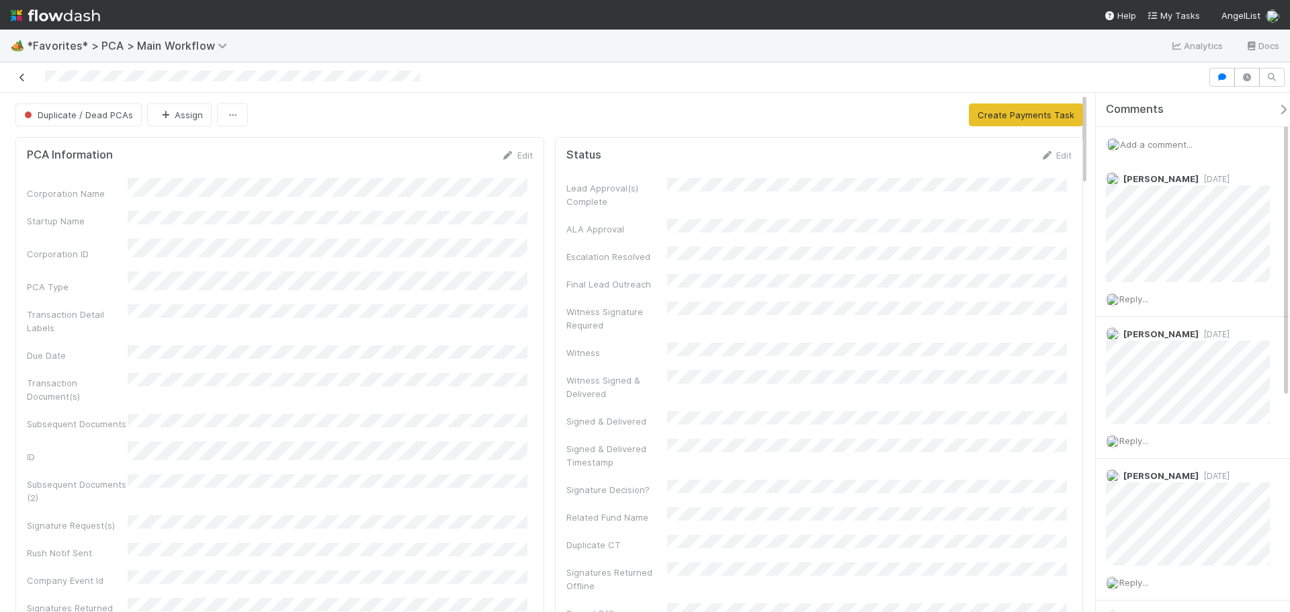
click at [22, 83] on link at bounding box center [21, 77] width 13 height 13
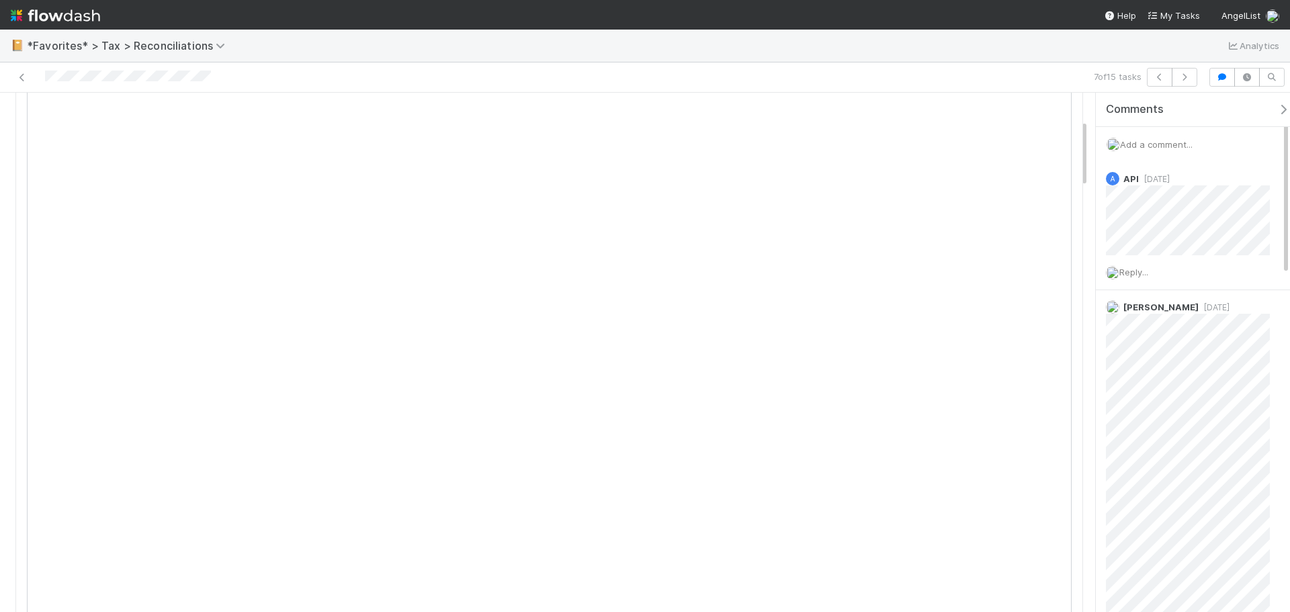
click at [1144, 139] on span "Add a comment..." at bounding box center [1156, 144] width 73 height 11
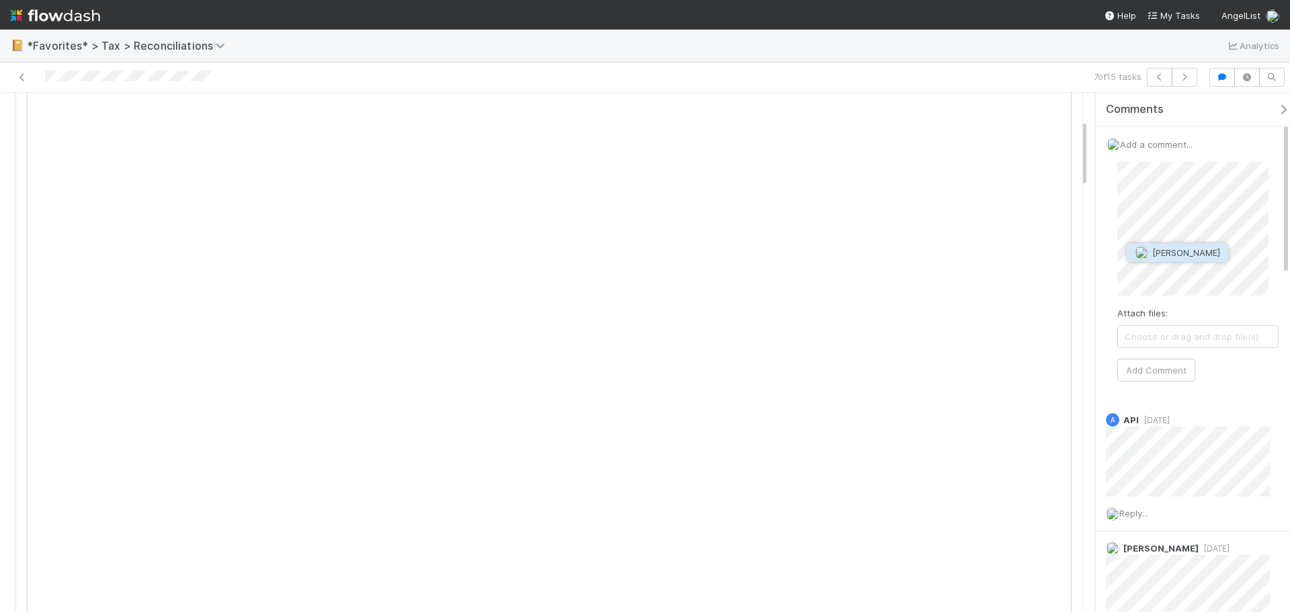
click at [1196, 256] on span "[PERSON_NAME]" at bounding box center [1187, 252] width 68 height 11
click at [1155, 373] on button "Add Comment" at bounding box center [1157, 370] width 78 height 23
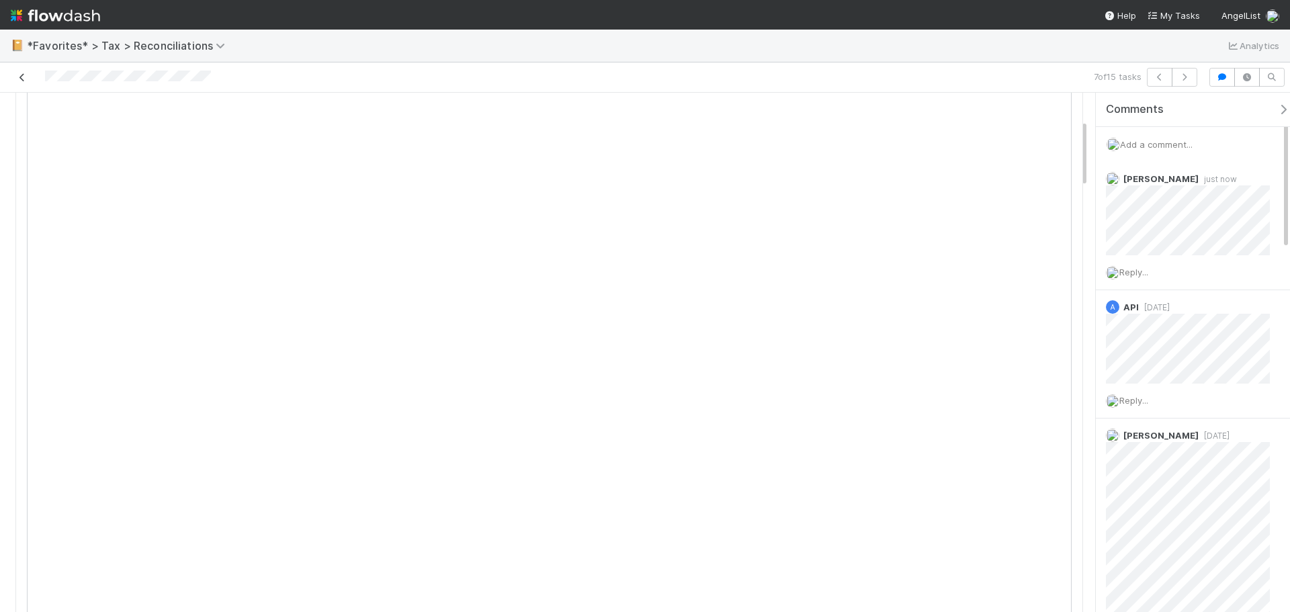
click at [17, 71] on link at bounding box center [21, 77] width 13 height 13
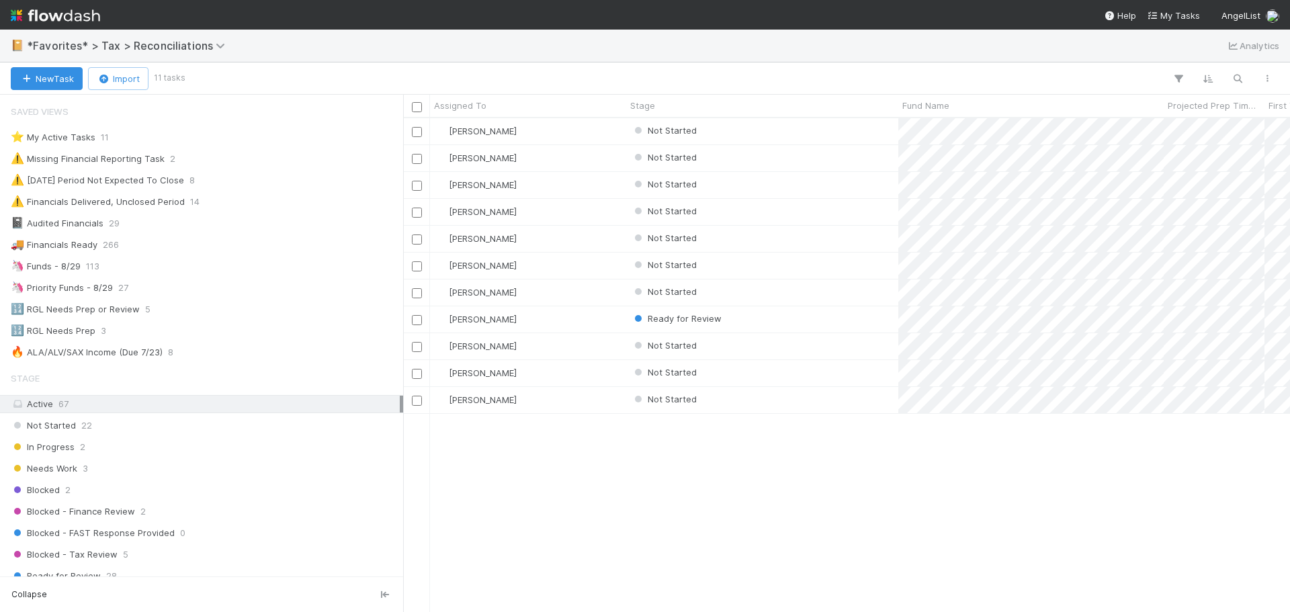
scroll to position [11, 11]
click at [849, 183] on div "Not Started" at bounding box center [762, 185] width 272 height 26
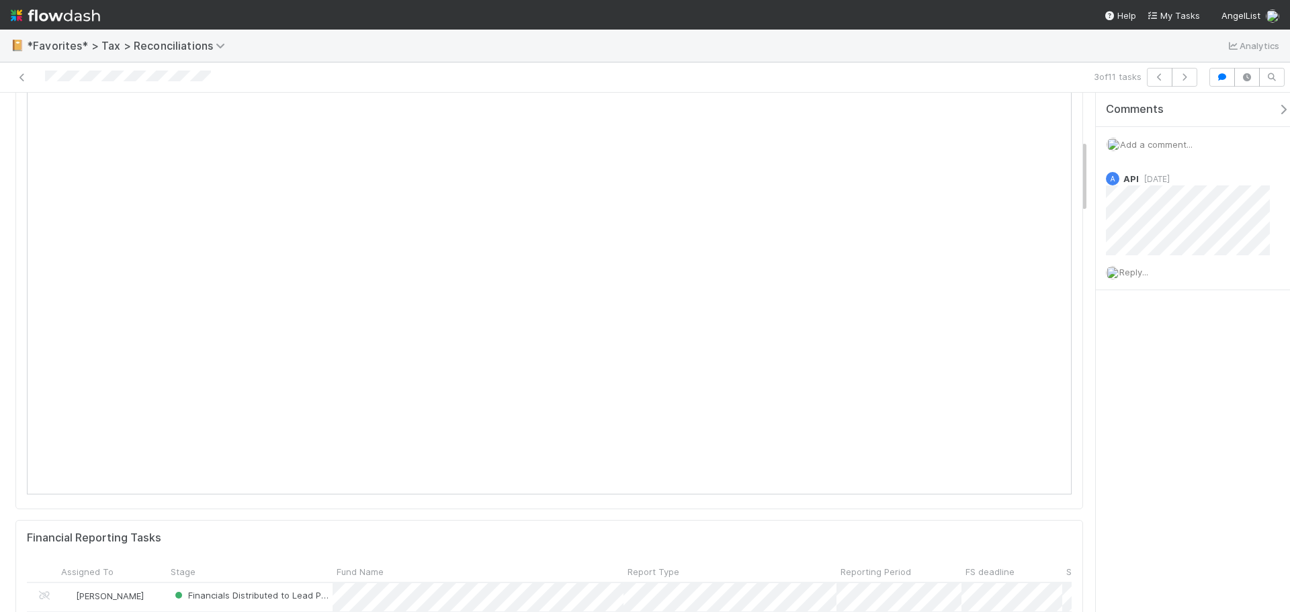
scroll to position [336, 0]
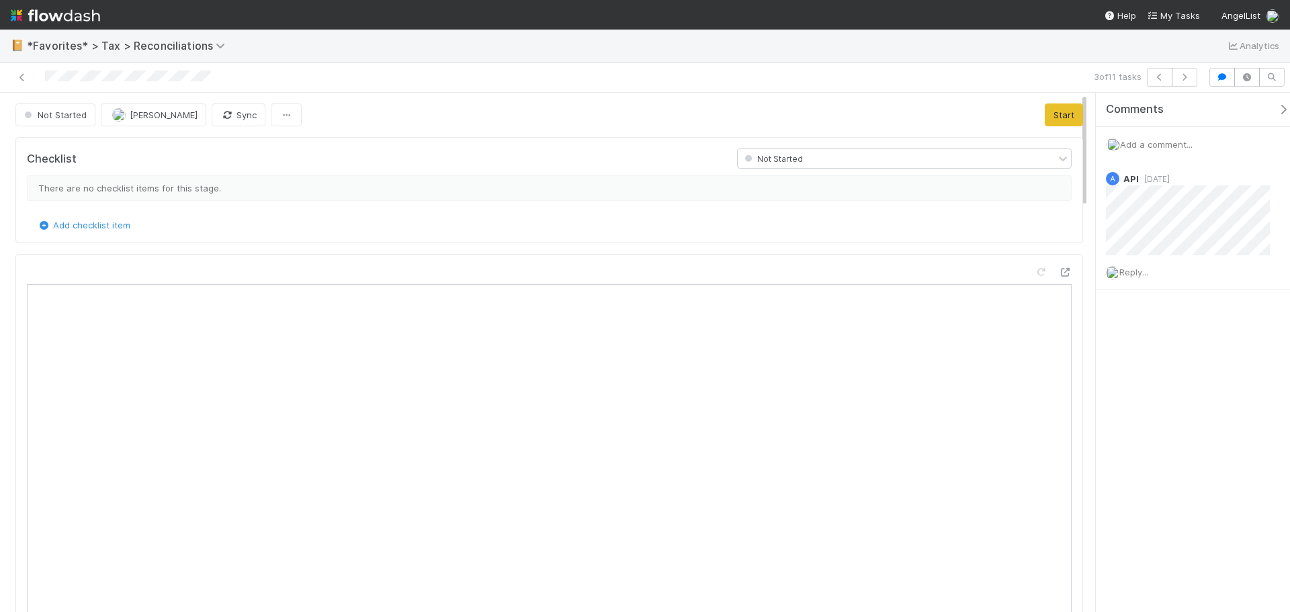
scroll to position [263, 491]
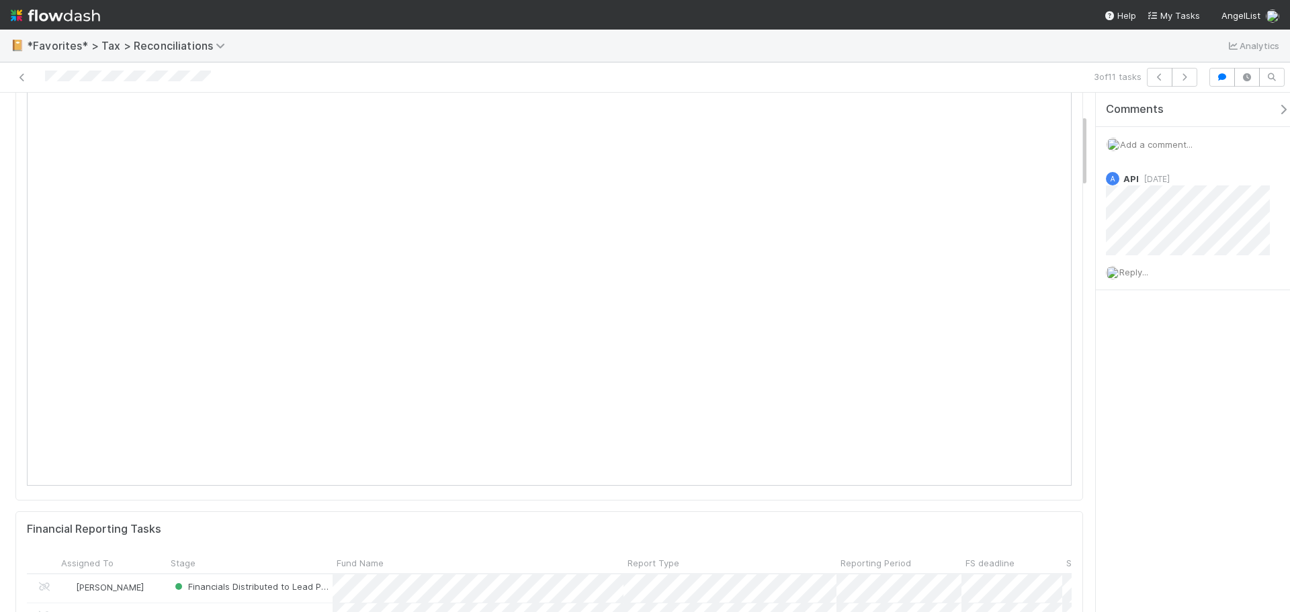
scroll to position [67, 0]
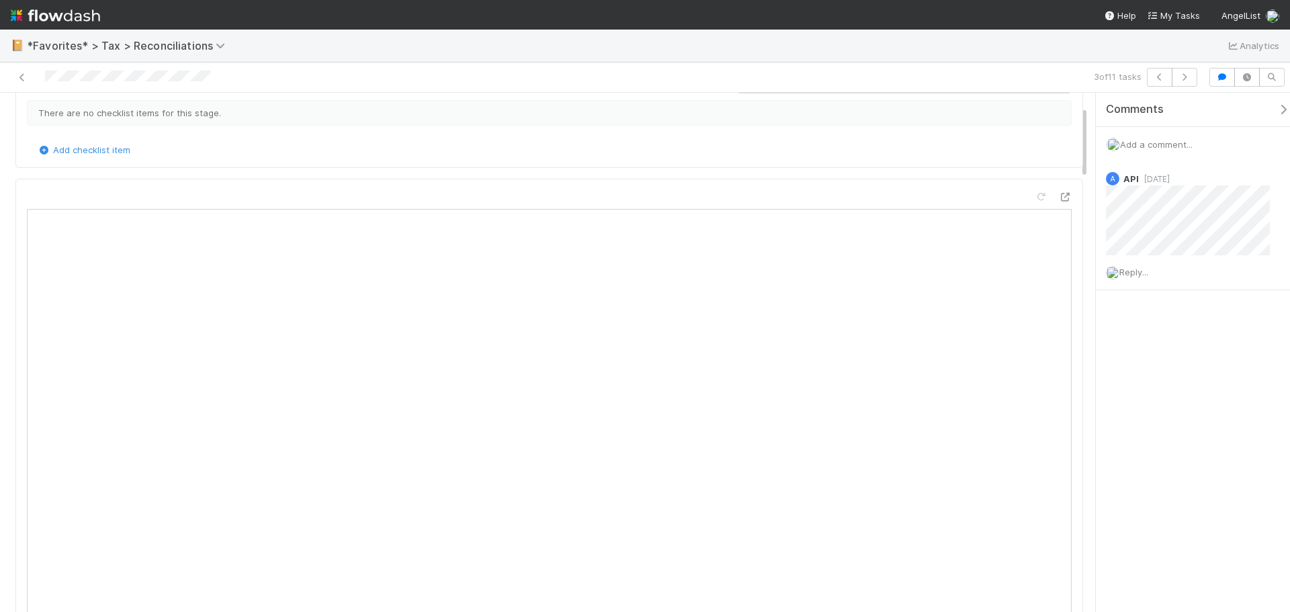
scroll to position [134, 0]
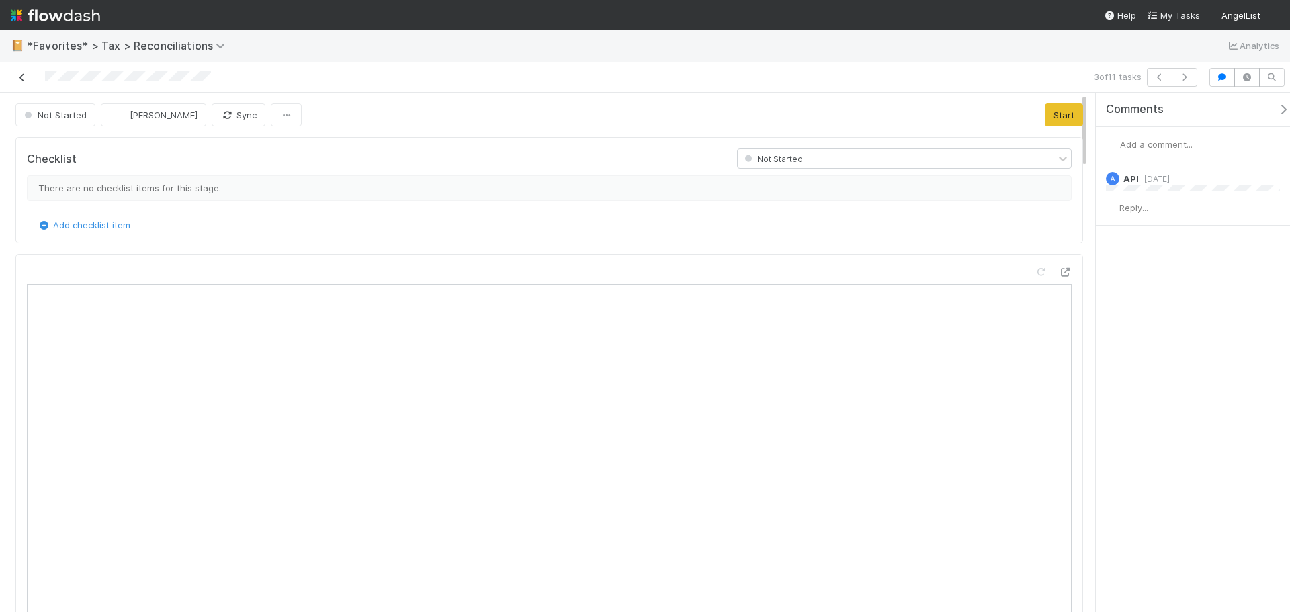
click at [21, 76] on icon at bounding box center [21, 77] width 13 height 9
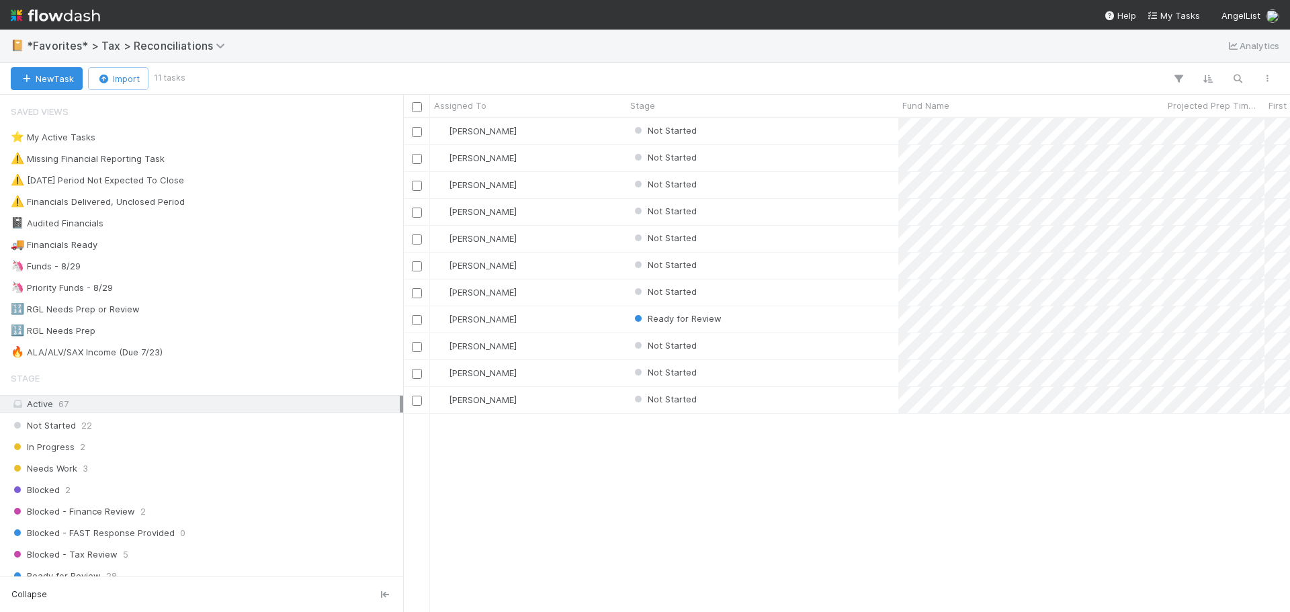
scroll to position [484, 877]
click at [818, 322] on div "Not Started" at bounding box center [762, 319] width 272 height 26
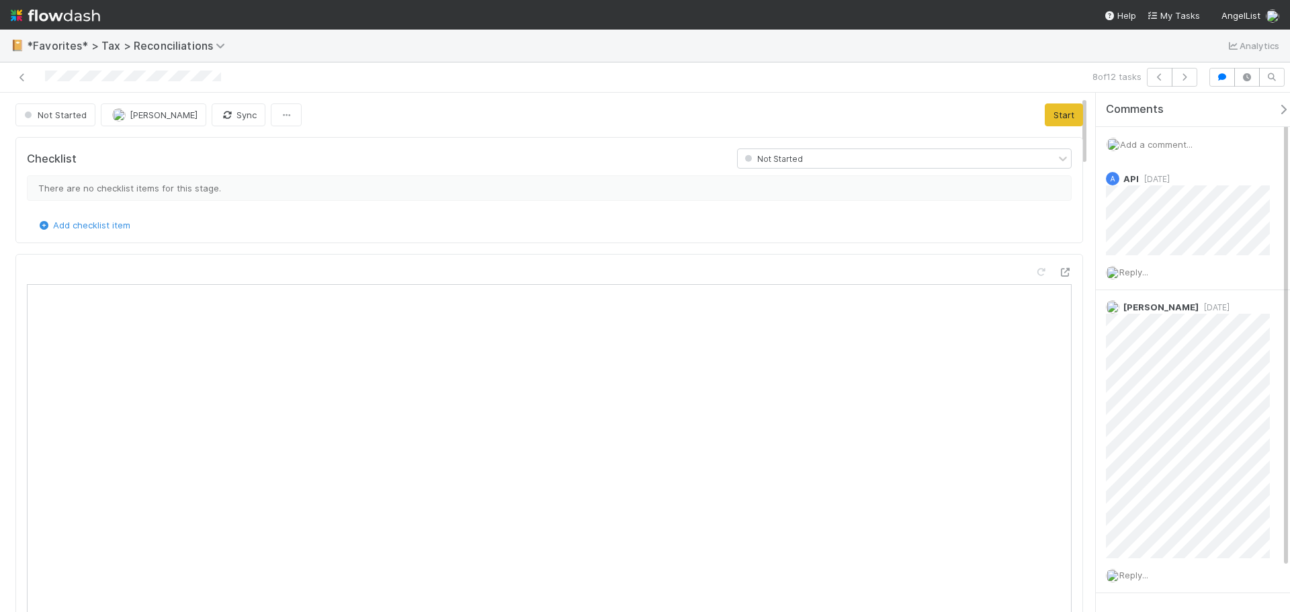
scroll to position [67, 0]
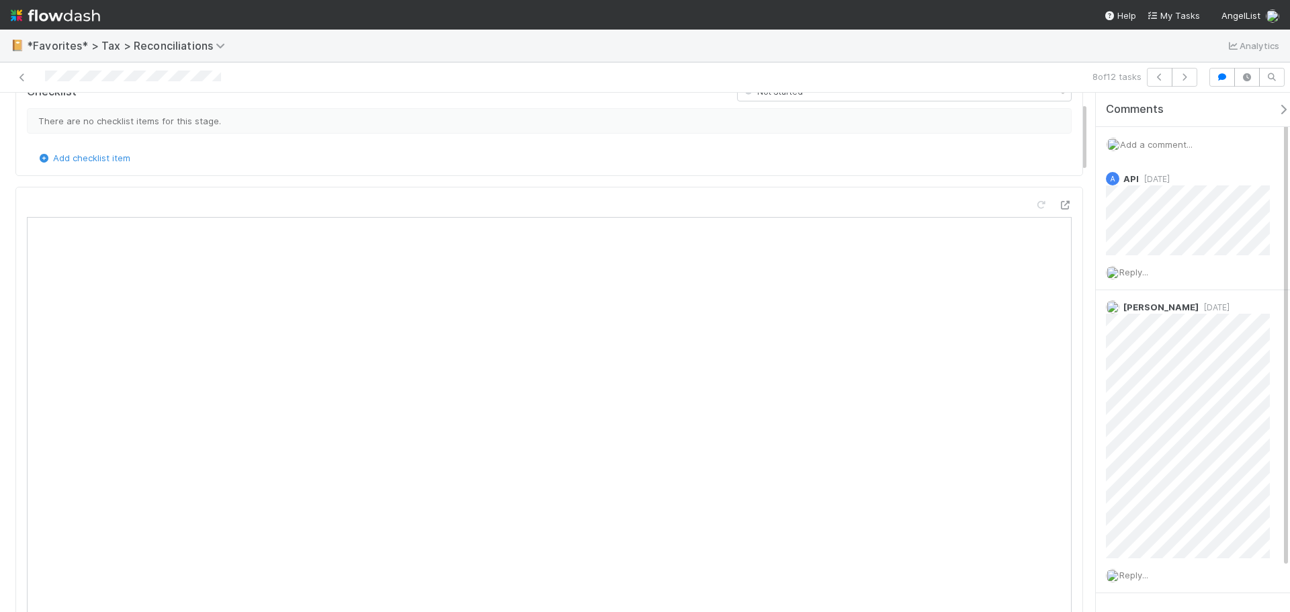
click at [1164, 143] on span "Add a comment..." at bounding box center [1156, 144] width 73 height 11
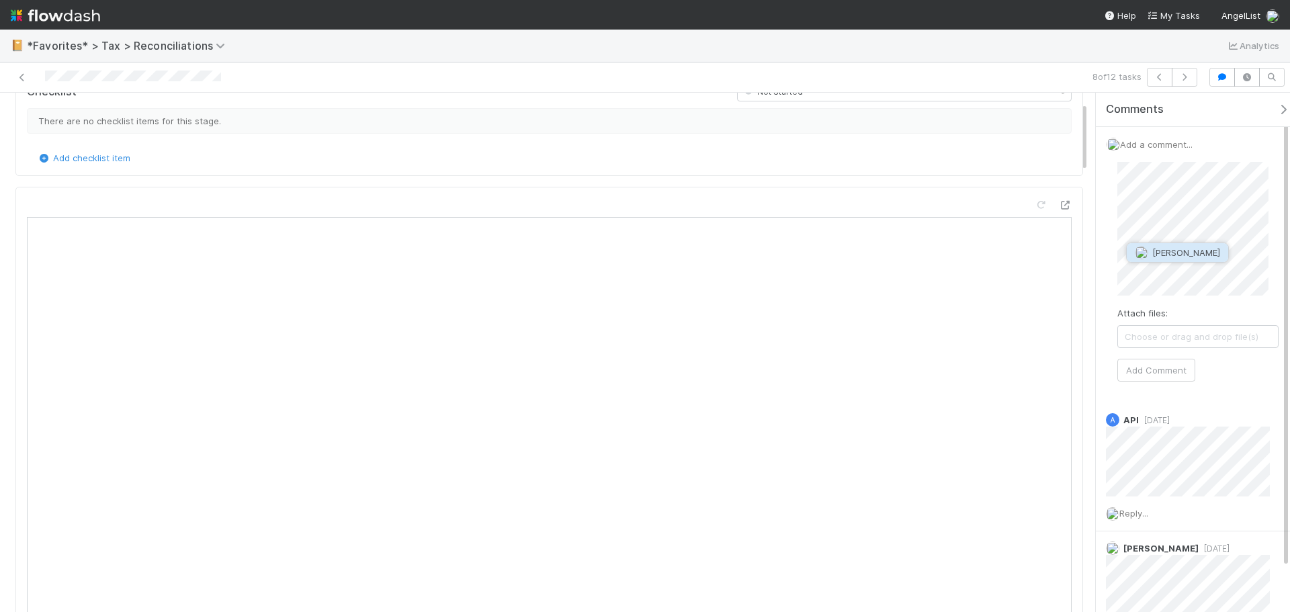
click at [1188, 253] on span "[PERSON_NAME]" at bounding box center [1187, 252] width 68 height 11
click at [1188, 374] on button "Add Comment" at bounding box center [1157, 370] width 78 height 23
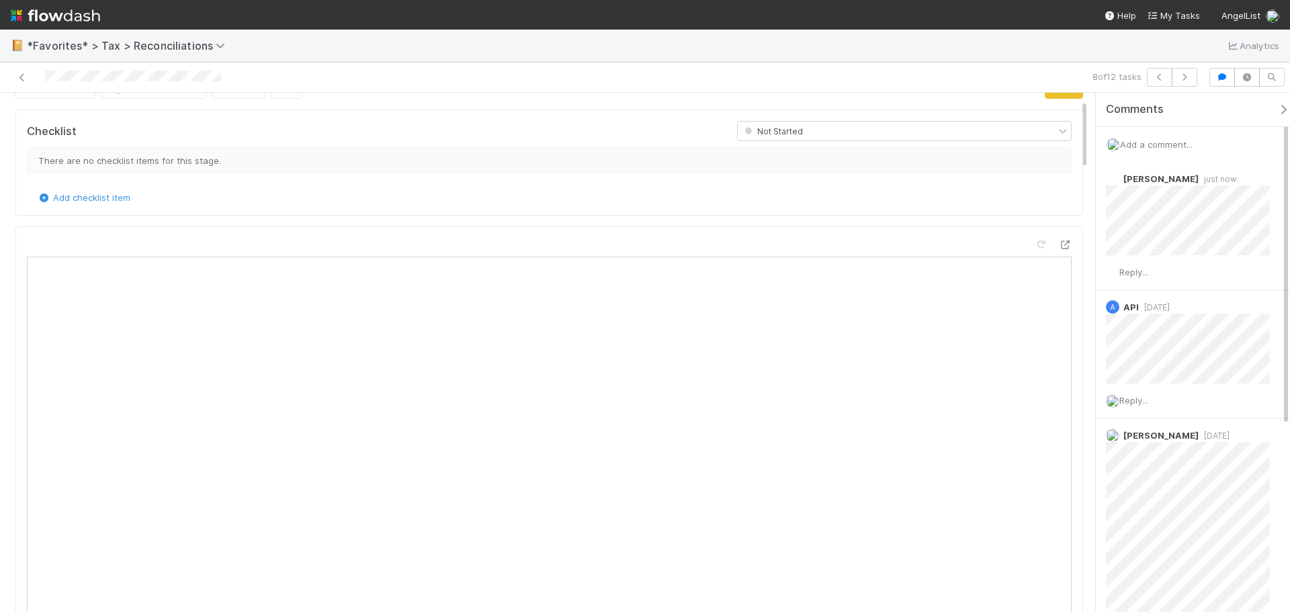
scroll to position [0, 0]
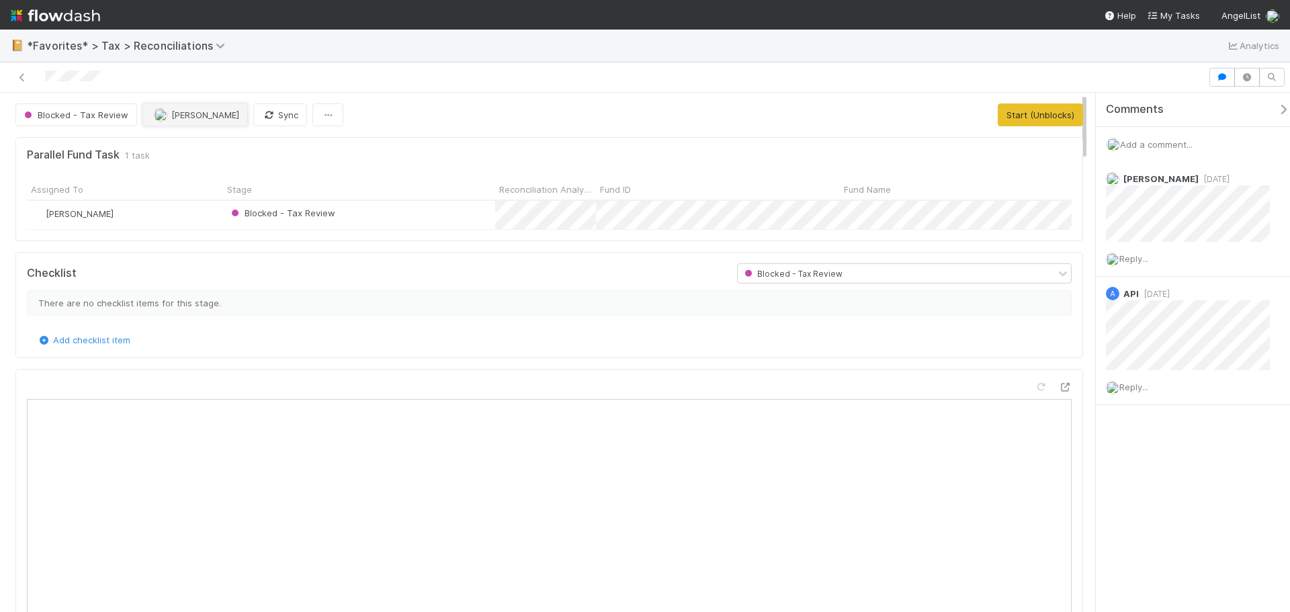
click at [186, 114] on span "[PERSON_NAME]" at bounding box center [205, 115] width 68 height 11
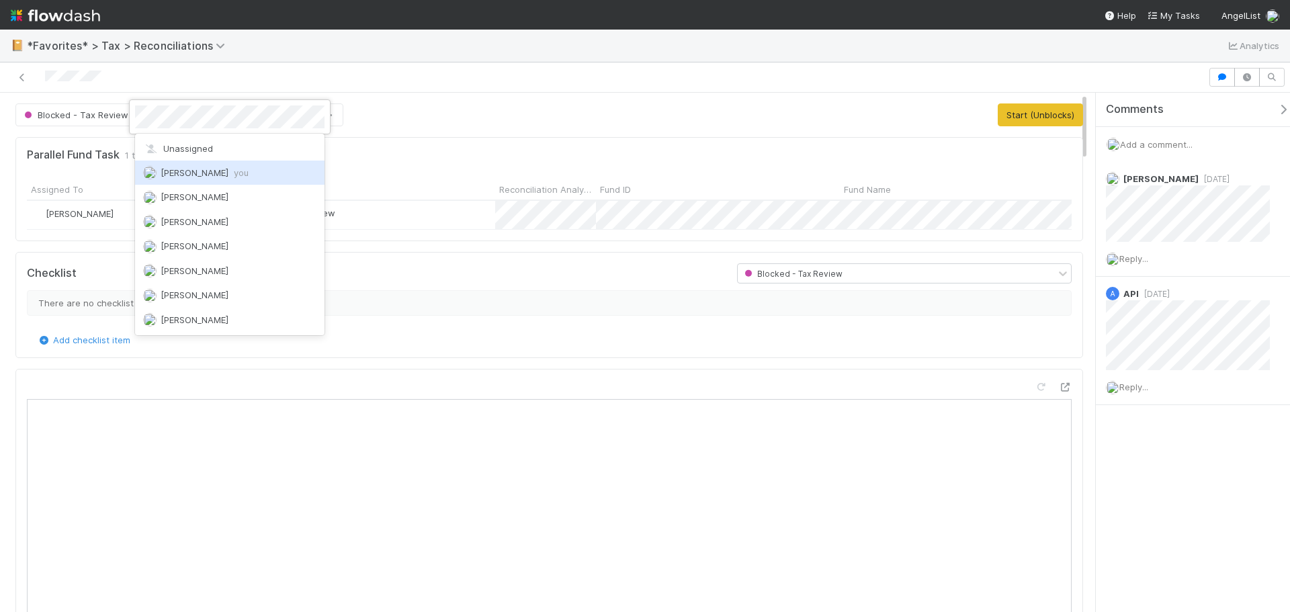
click at [221, 179] on div "Blake Hall you" at bounding box center [230, 173] width 190 height 24
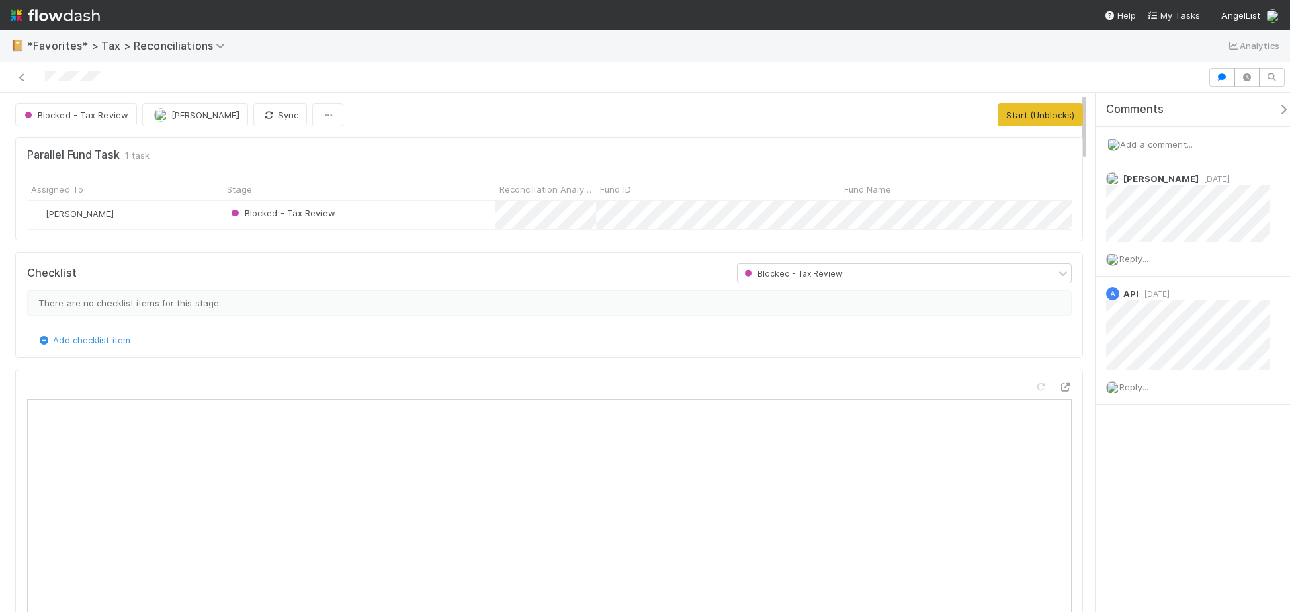
click at [960, 116] on div "Blocked - Tax Review Blake Hall Sync Start (Unblocks)" at bounding box center [549, 114] width 1068 height 23
click at [1031, 108] on button "Start (Unblocks)" at bounding box center [1040, 114] width 85 height 23
click at [1025, 110] on button "Start (Unblocks)" at bounding box center [1040, 114] width 85 height 23
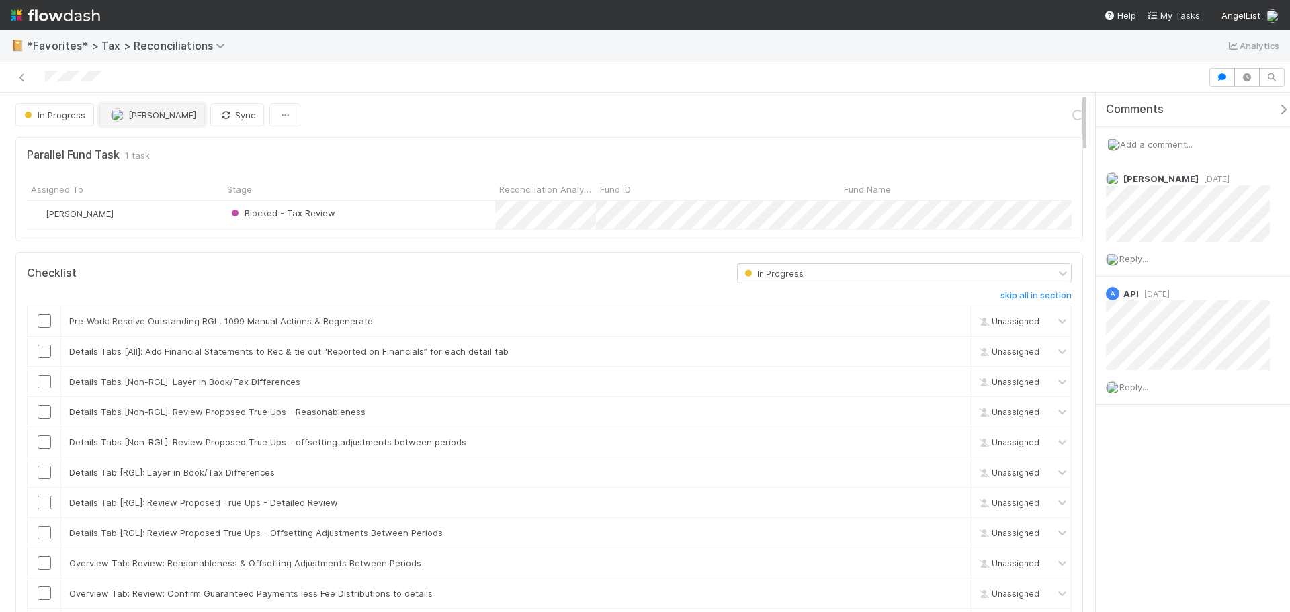
click at [158, 118] on span "[PERSON_NAME]" at bounding box center [162, 115] width 68 height 11
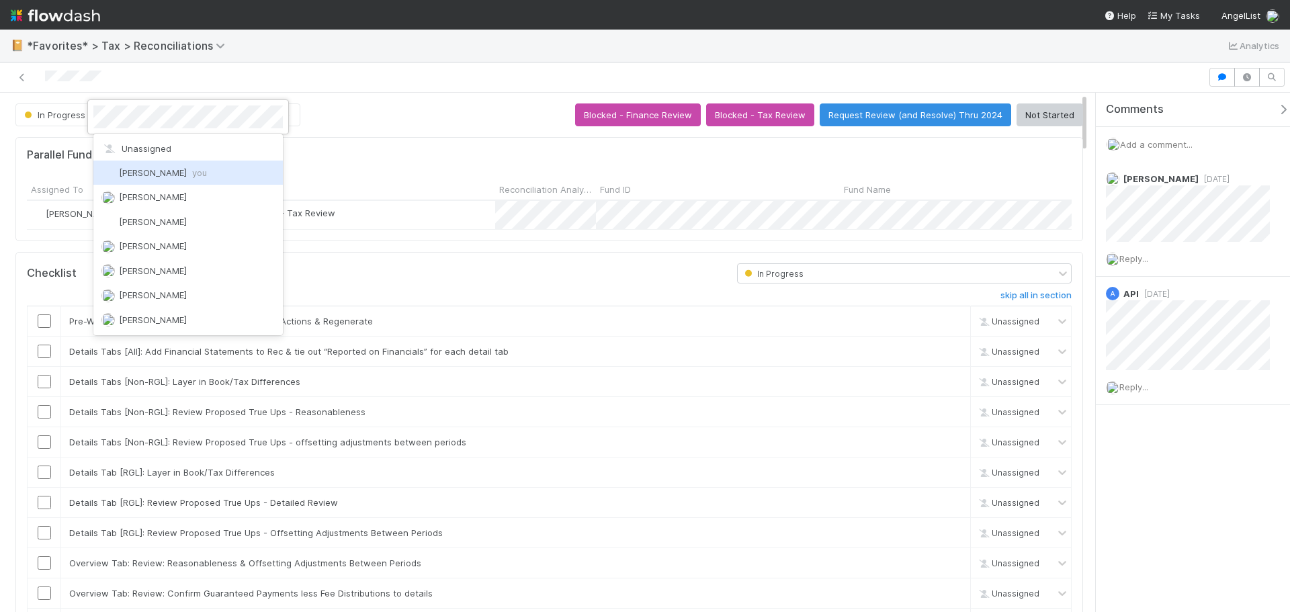
click at [175, 181] on div "Blake Hall you" at bounding box center [188, 173] width 190 height 24
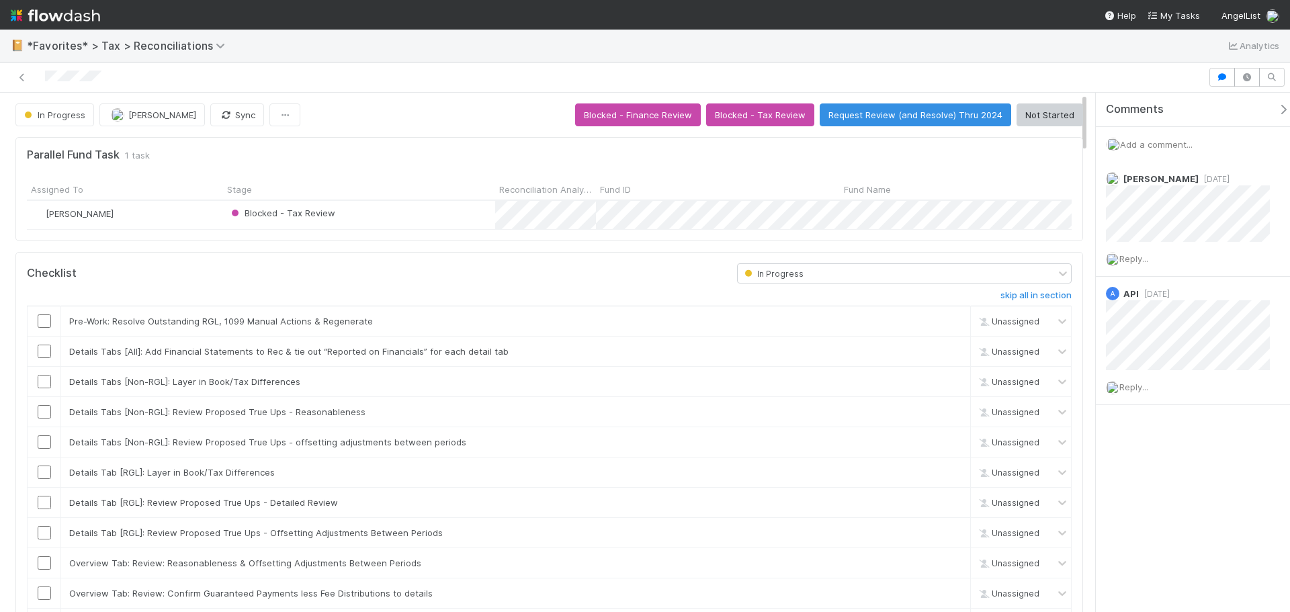
click at [421, 279] on div "Checklist" at bounding box center [372, 273] width 710 height 20
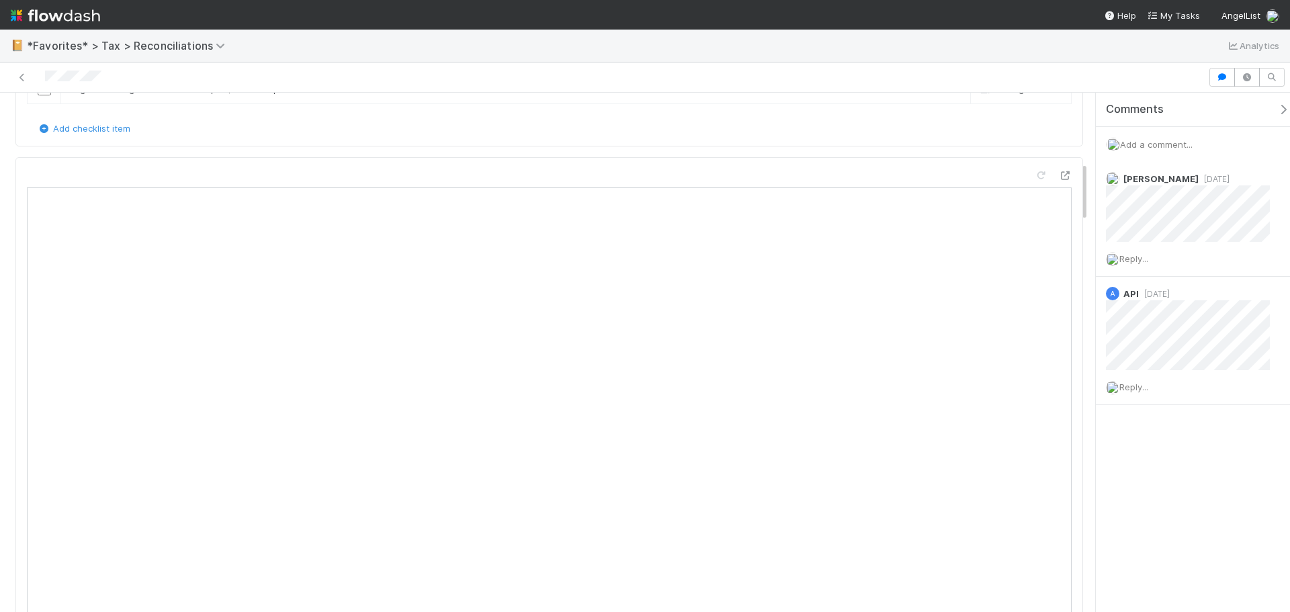
scroll to position [605, 0]
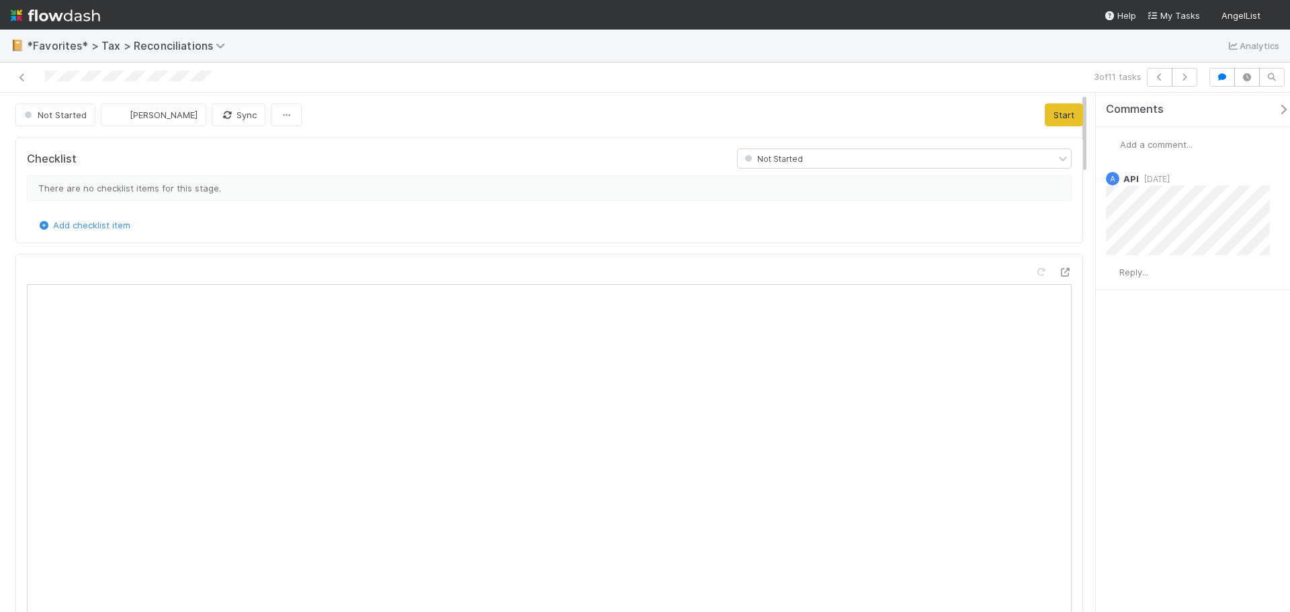
scroll to position [263, 491]
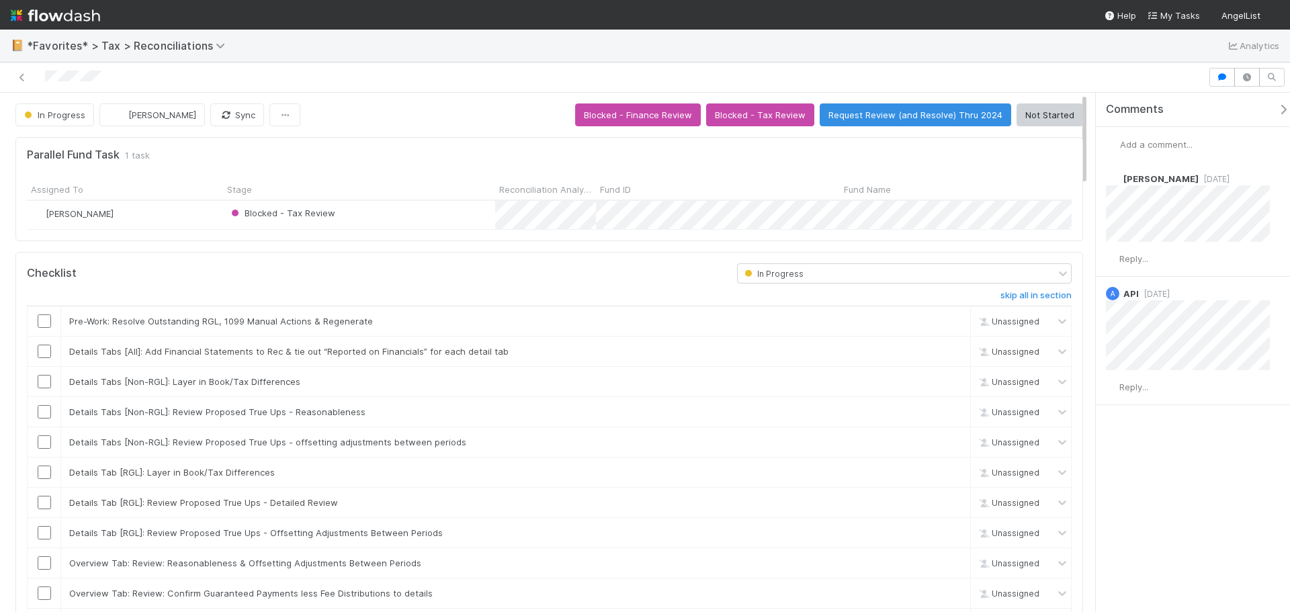
scroll to position [263, 491]
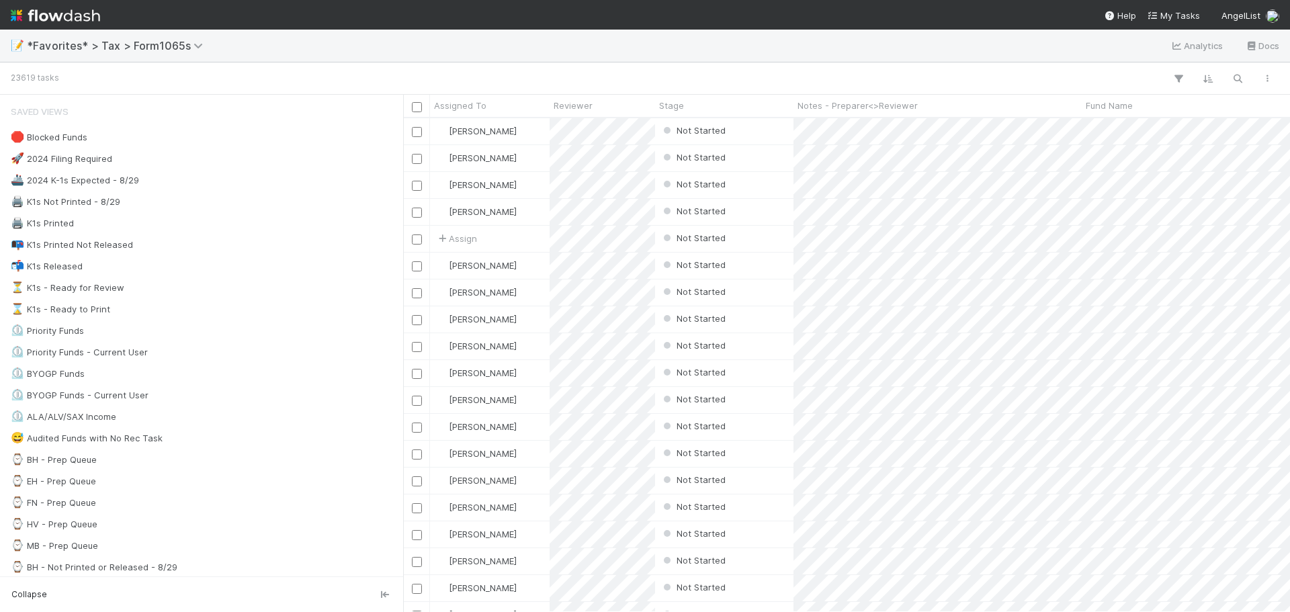
scroll to position [484, 877]
